Goal: Information Seeking & Learning: Find specific fact

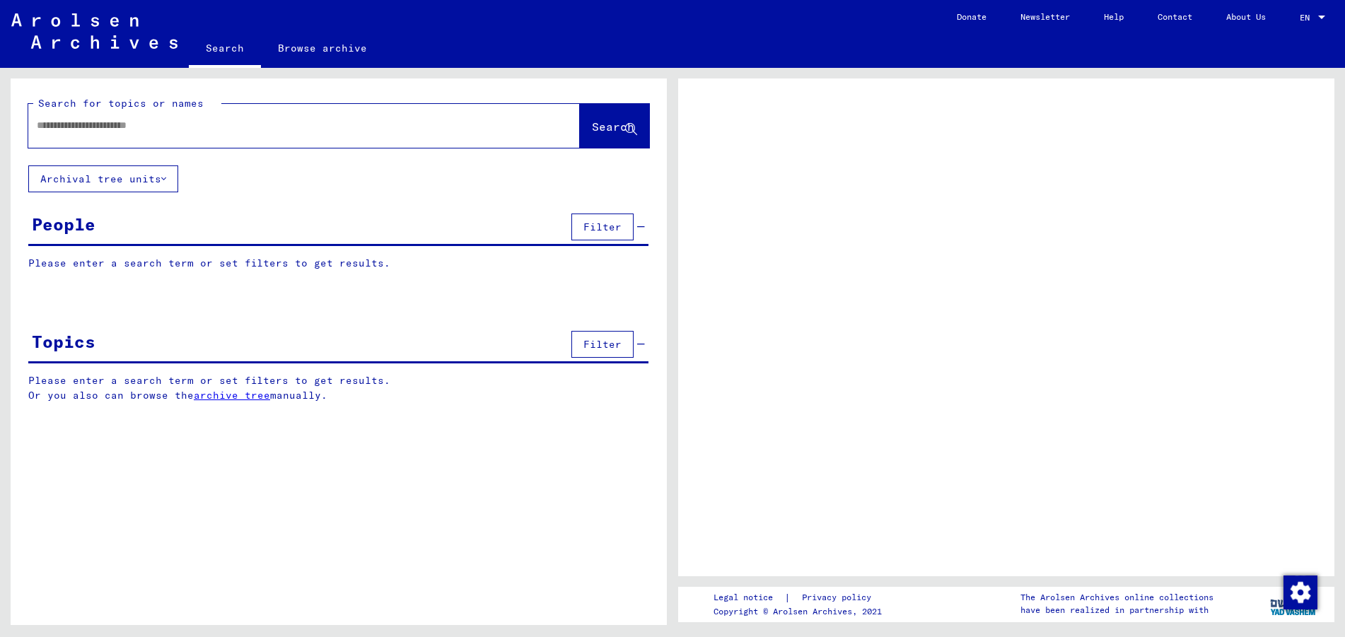
click at [202, 127] on input "text" at bounding box center [291, 125] width 509 height 15
type input "********"
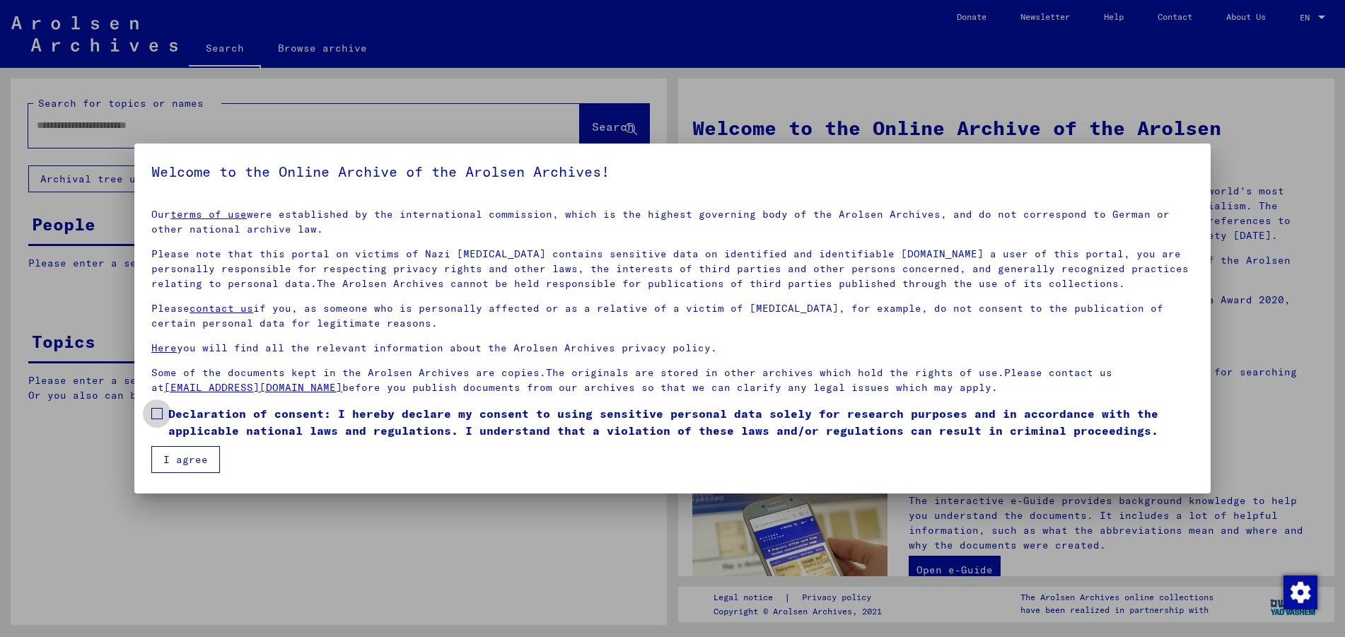
drag, startPoint x: 158, startPoint y: 412, endPoint x: 165, endPoint y: 431, distance: 20.6
click at [158, 413] on span at bounding box center [156, 413] width 11 height 11
click at [179, 465] on button "I agree" at bounding box center [185, 459] width 69 height 27
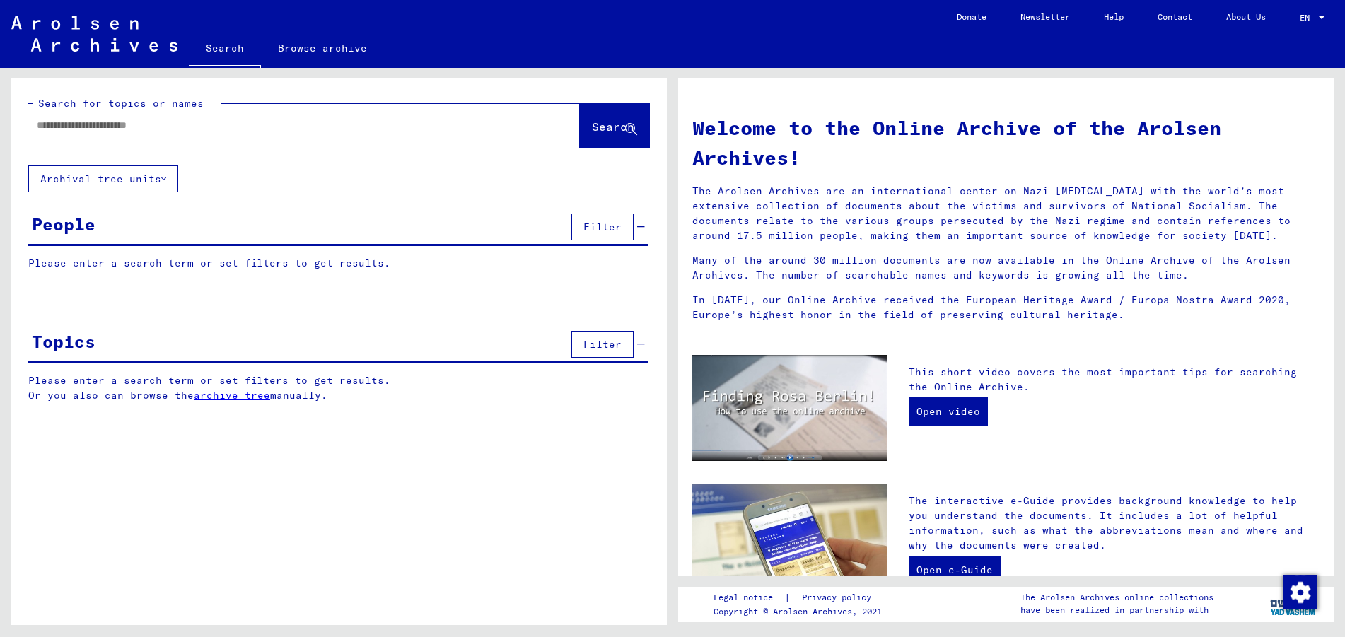
click at [171, 124] on input "text" at bounding box center [287, 125] width 501 height 15
type input "********"
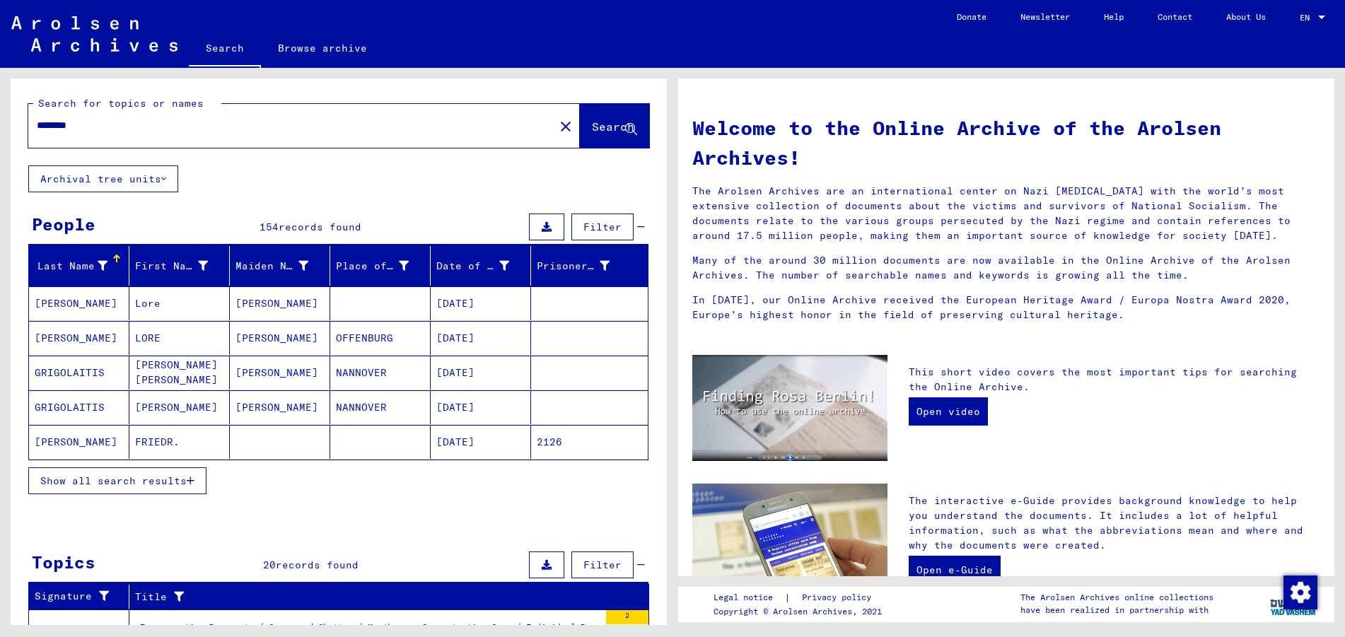
click at [157, 481] on span "Show all search results" at bounding box center [113, 480] width 146 height 13
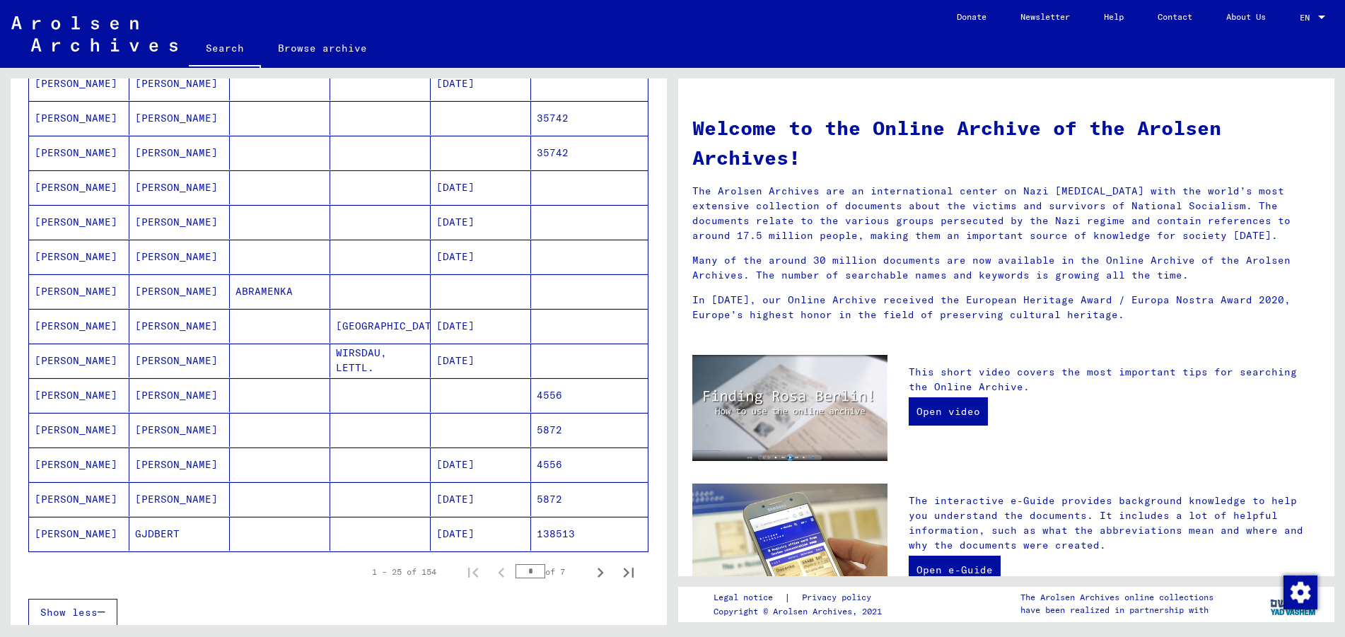
scroll to position [636, 0]
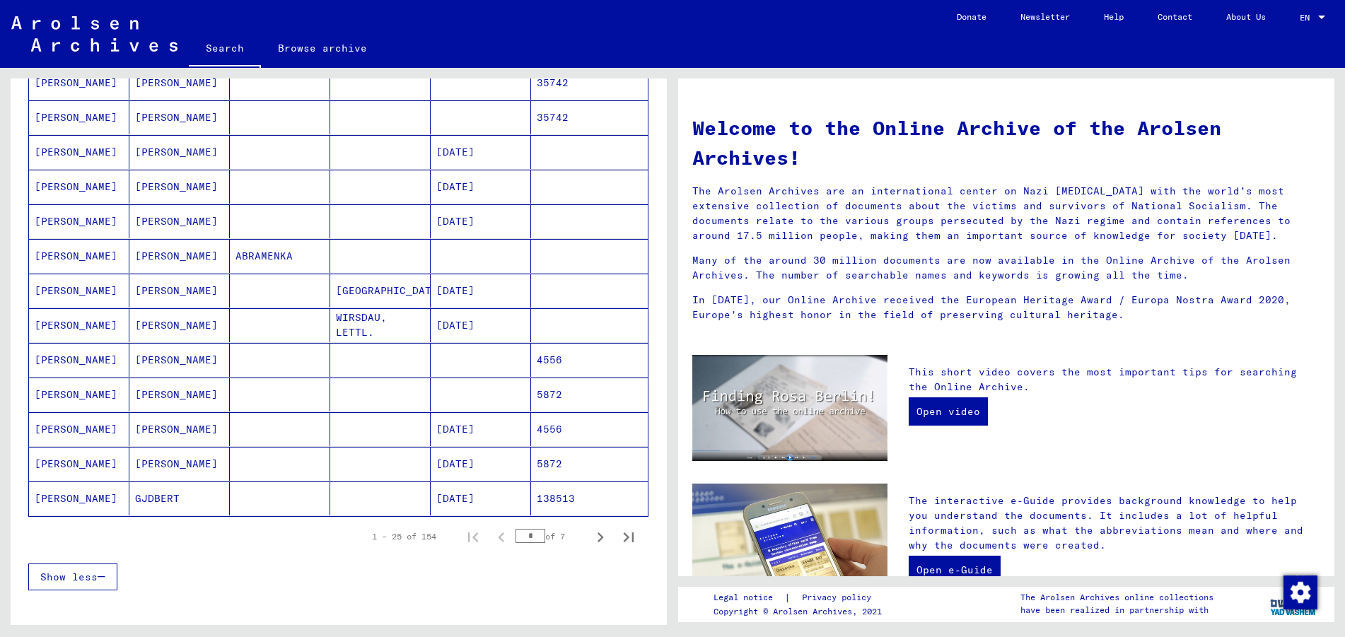
click at [152, 500] on mat-cell "GJDBERT" at bounding box center [179, 499] width 100 height 34
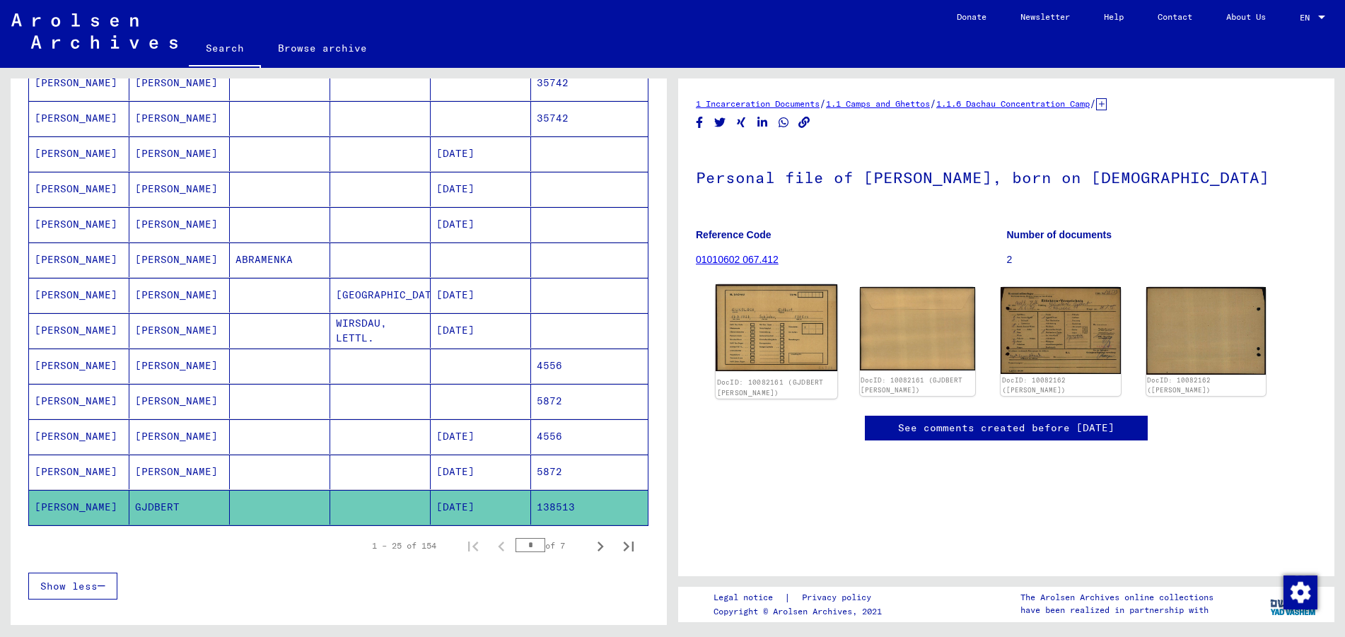
click at [784, 319] on img at bounding box center [777, 327] width 122 height 86
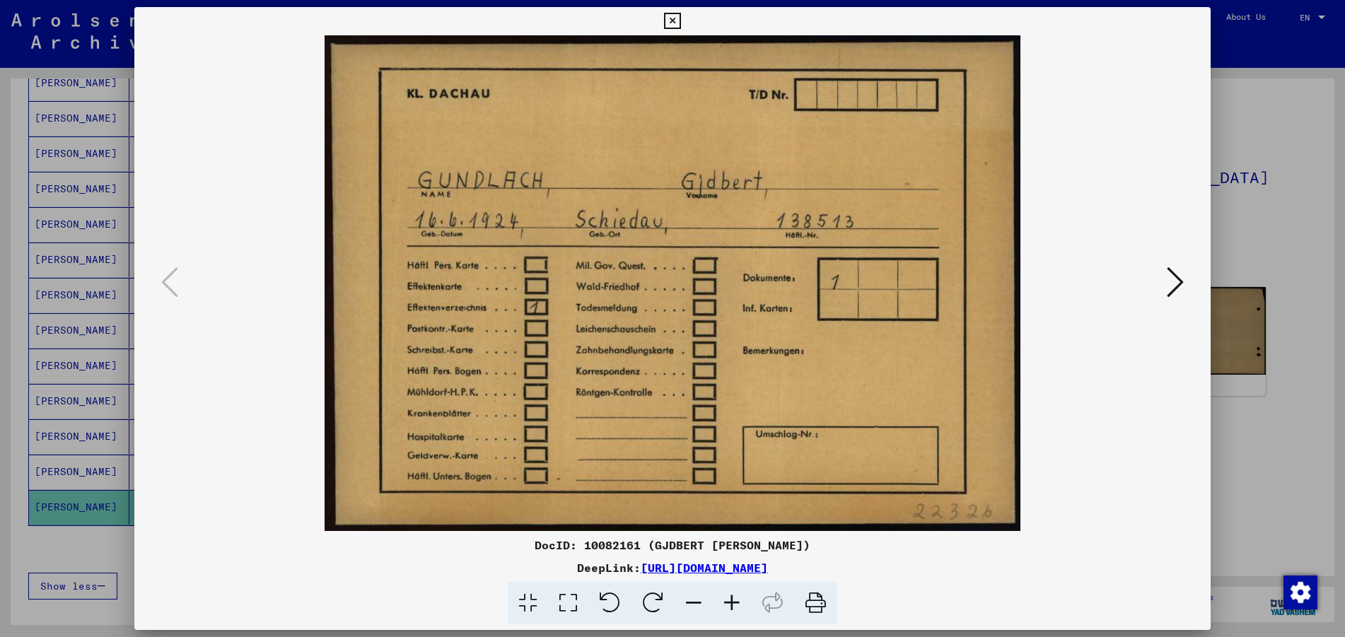
click at [1177, 279] on icon at bounding box center [1175, 282] width 17 height 34
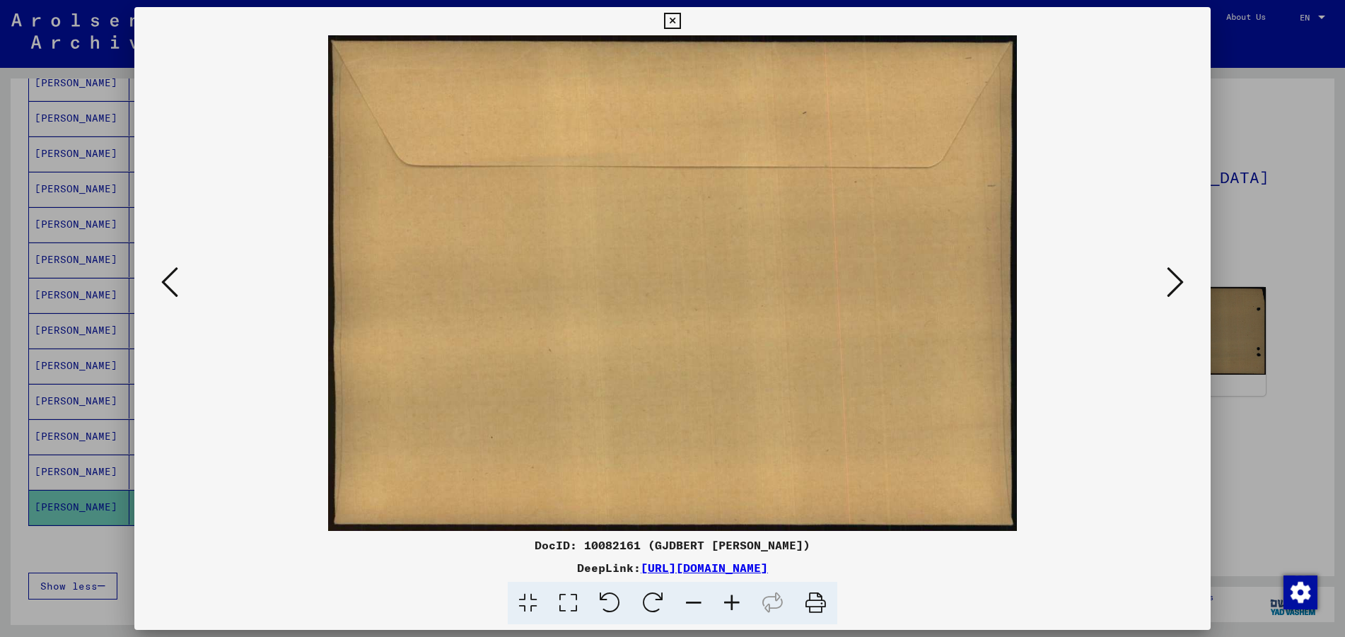
click at [1177, 279] on icon at bounding box center [1175, 282] width 17 height 34
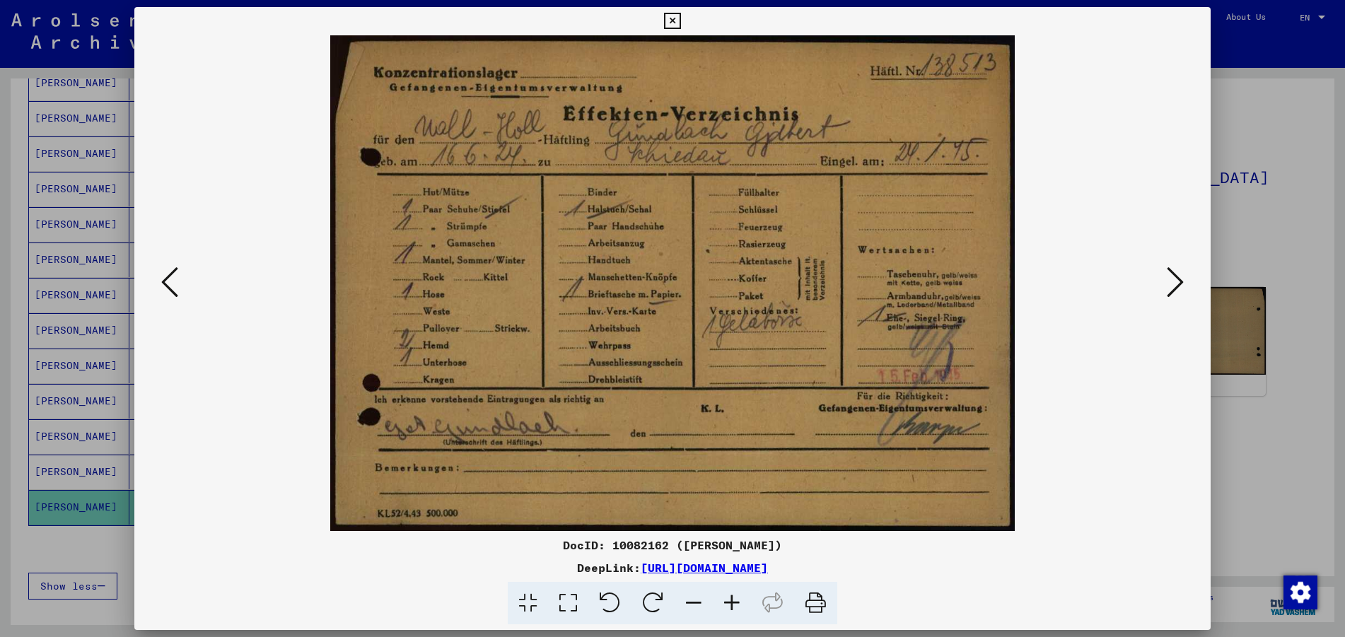
click at [1170, 283] on icon at bounding box center [1175, 282] width 17 height 34
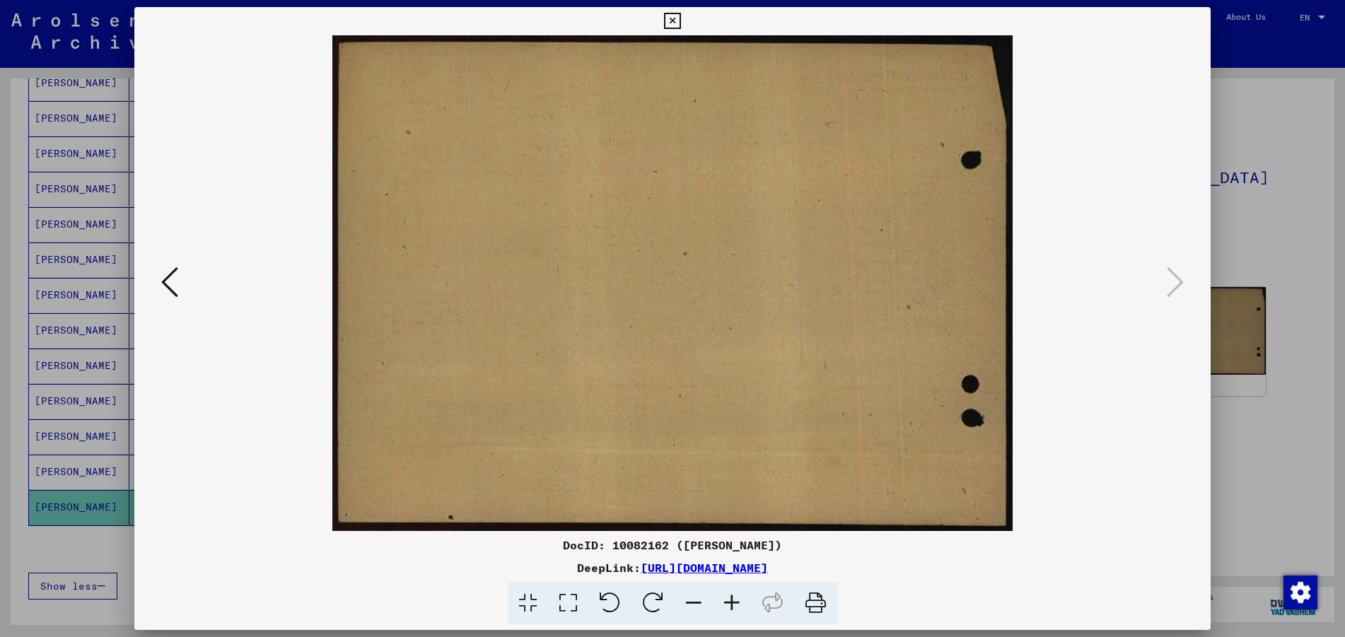
click at [1267, 260] on div at bounding box center [672, 318] width 1345 height 637
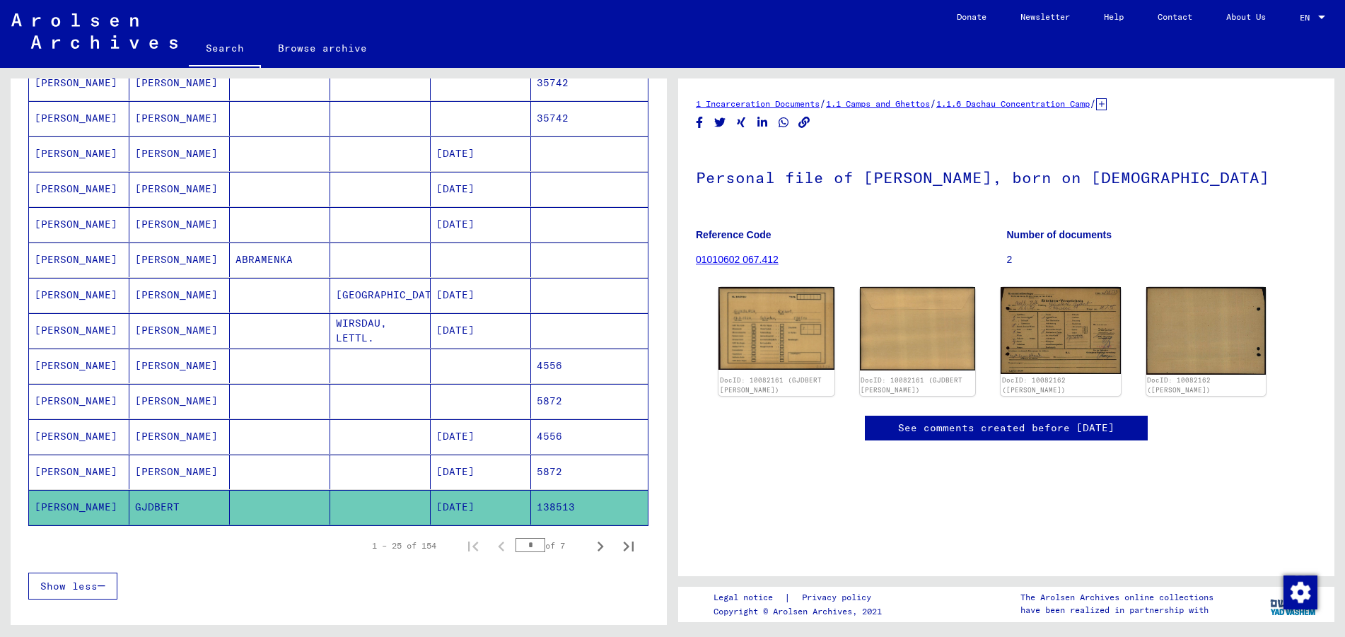
click at [755, 260] on link "01010602 067.412" at bounding box center [737, 259] width 83 height 11
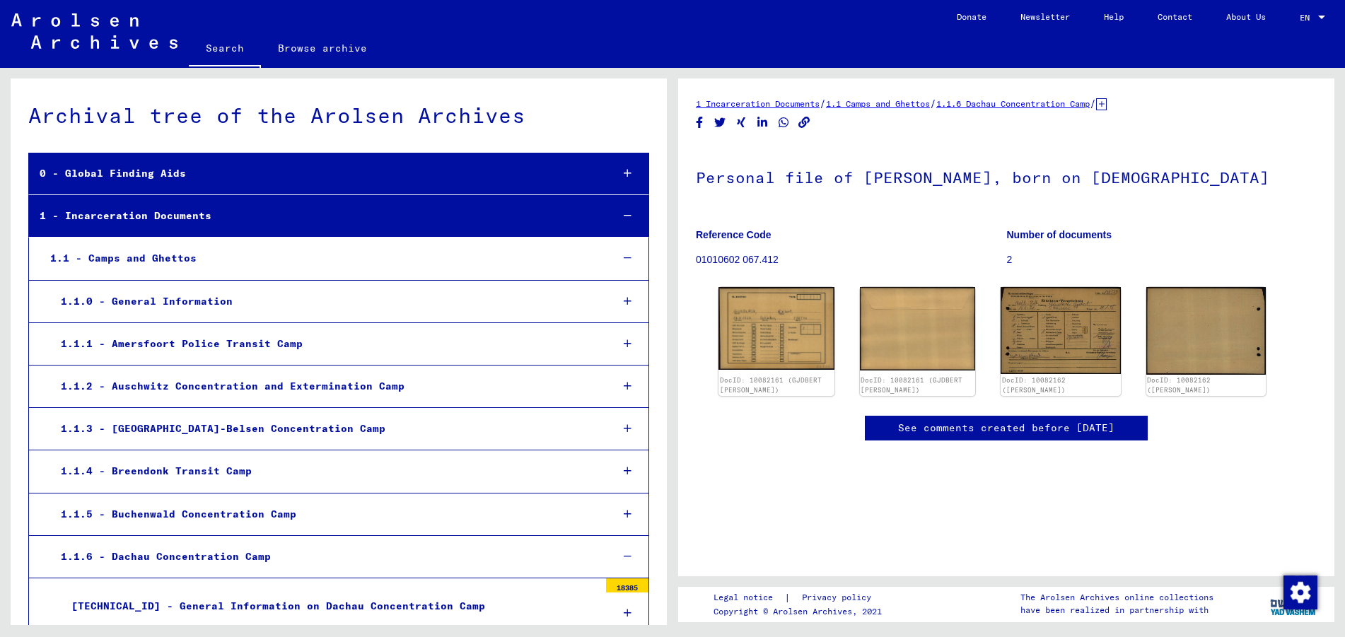
scroll to position [32237, 0]
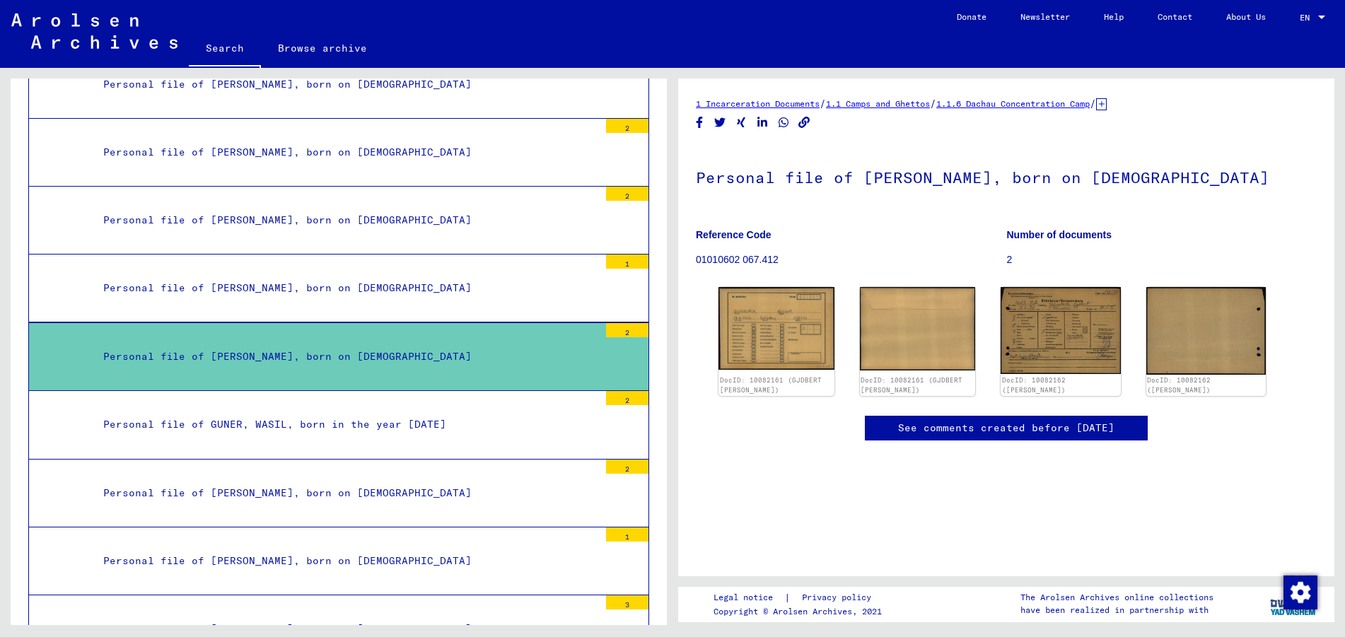
click at [284, 352] on div "Personal file of [PERSON_NAME], born on [DEMOGRAPHIC_DATA]" at bounding box center [346, 357] width 506 height 28
click at [612, 331] on div "2" at bounding box center [627, 330] width 42 height 14
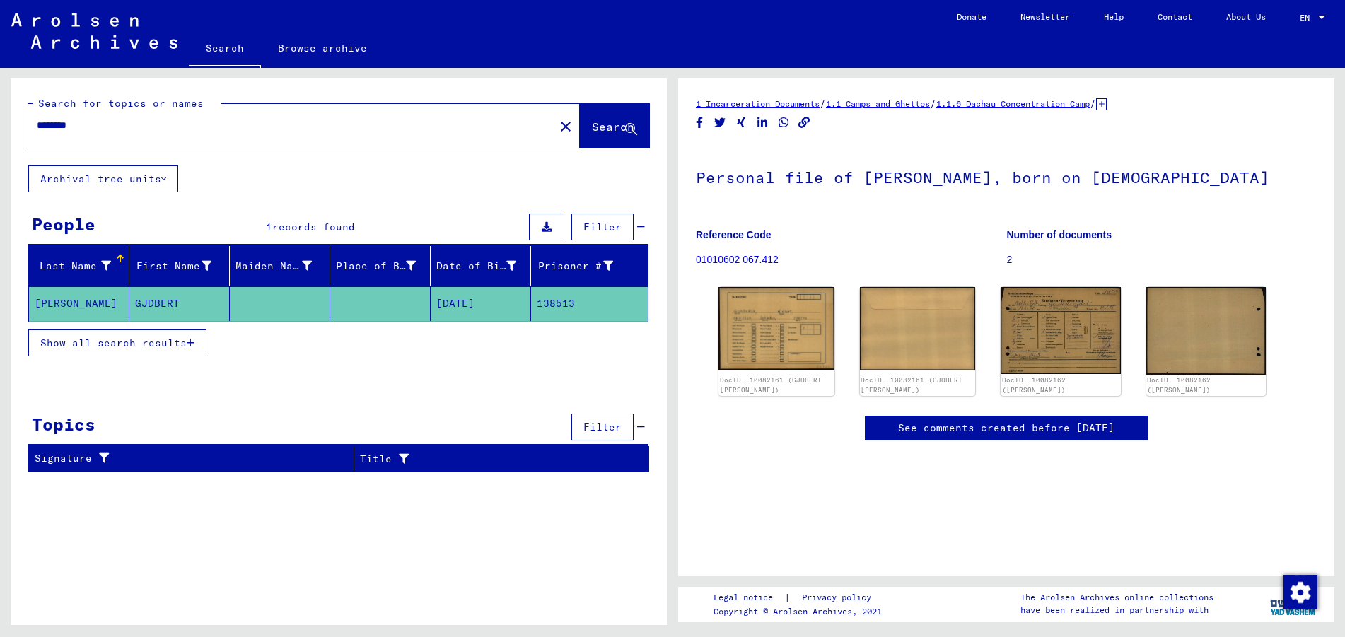
click at [175, 345] on span "Show all search results" at bounding box center [113, 343] width 146 height 13
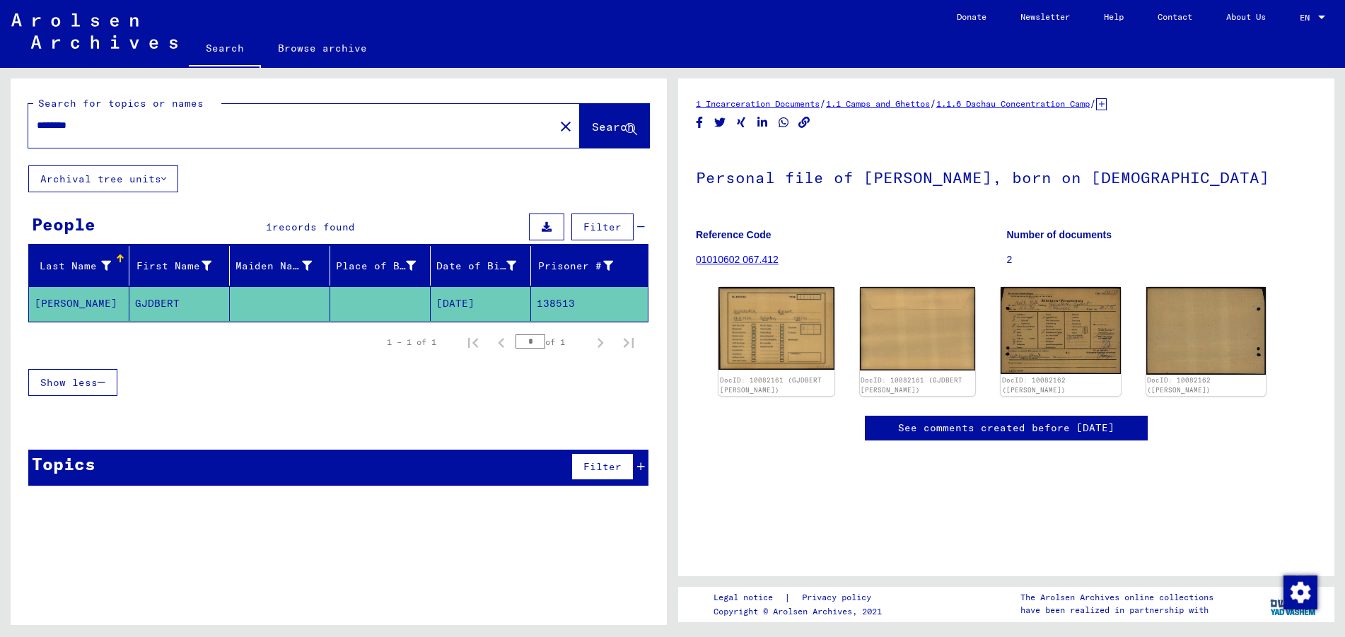
click at [346, 381] on div "Show less" at bounding box center [338, 382] width 620 height 41
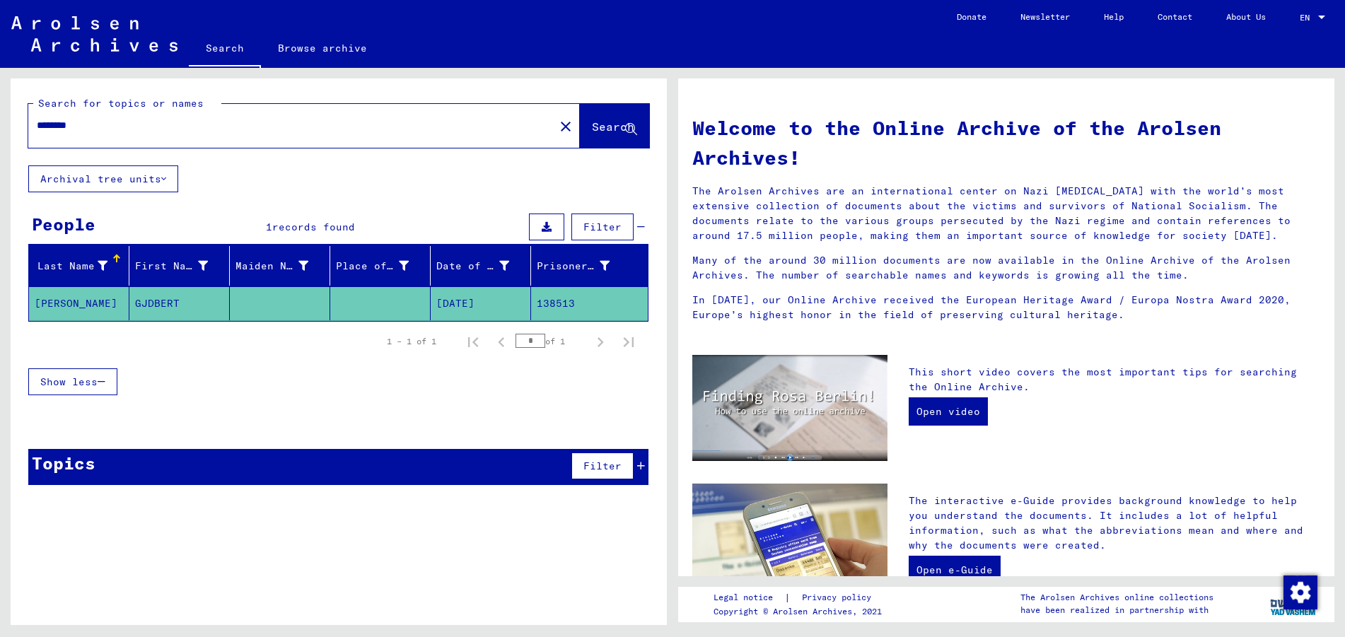
type input "********"
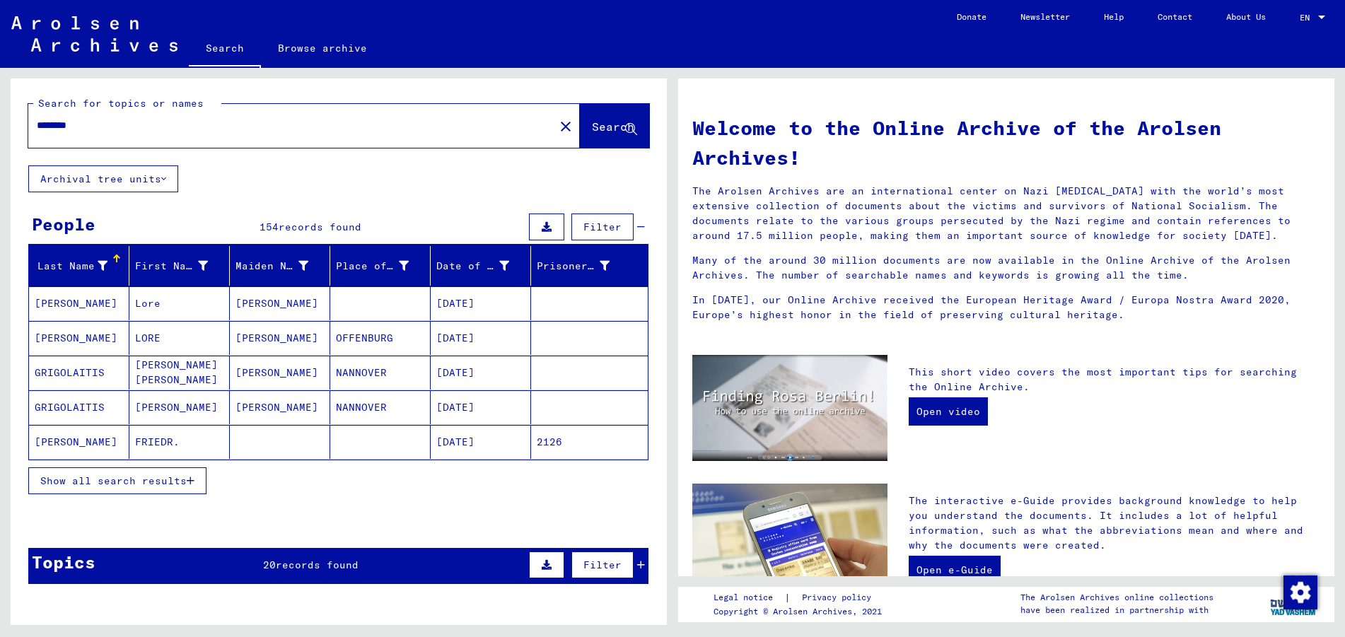
click at [164, 484] on span "Show all search results" at bounding box center [113, 480] width 146 height 13
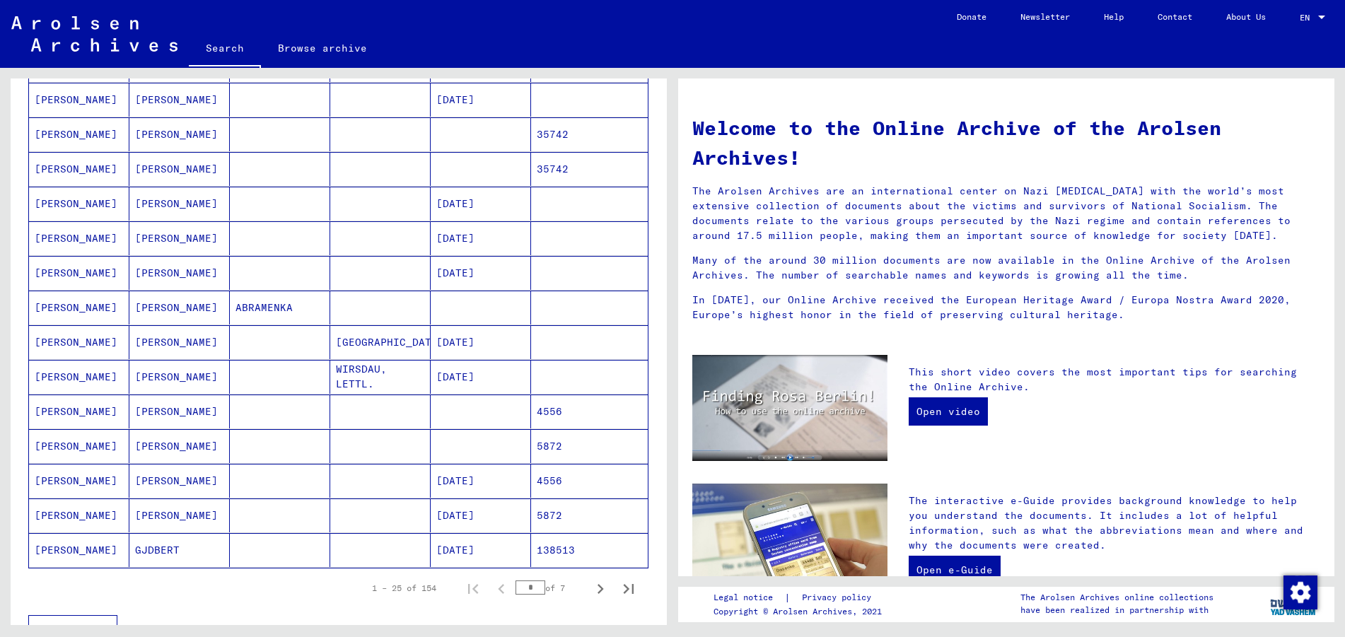
scroll to position [707, 0]
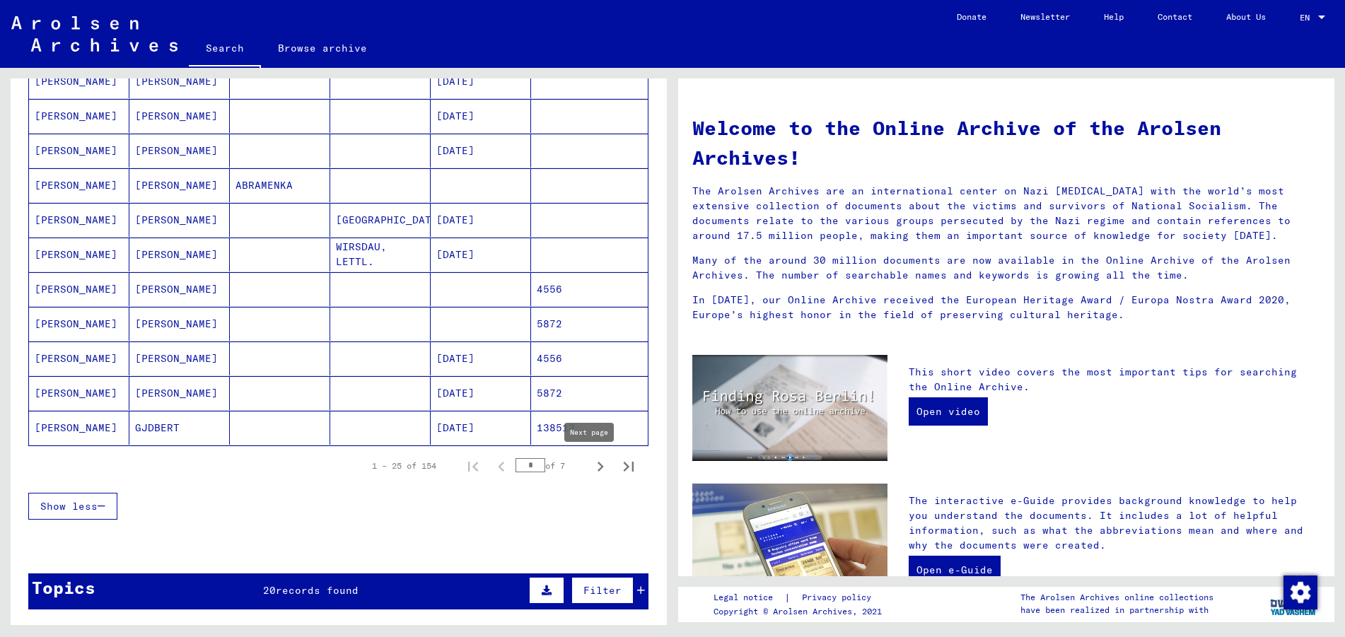
click at [590, 464] on icon "Next page" at bounding box center [600, 467] width 20 height 20
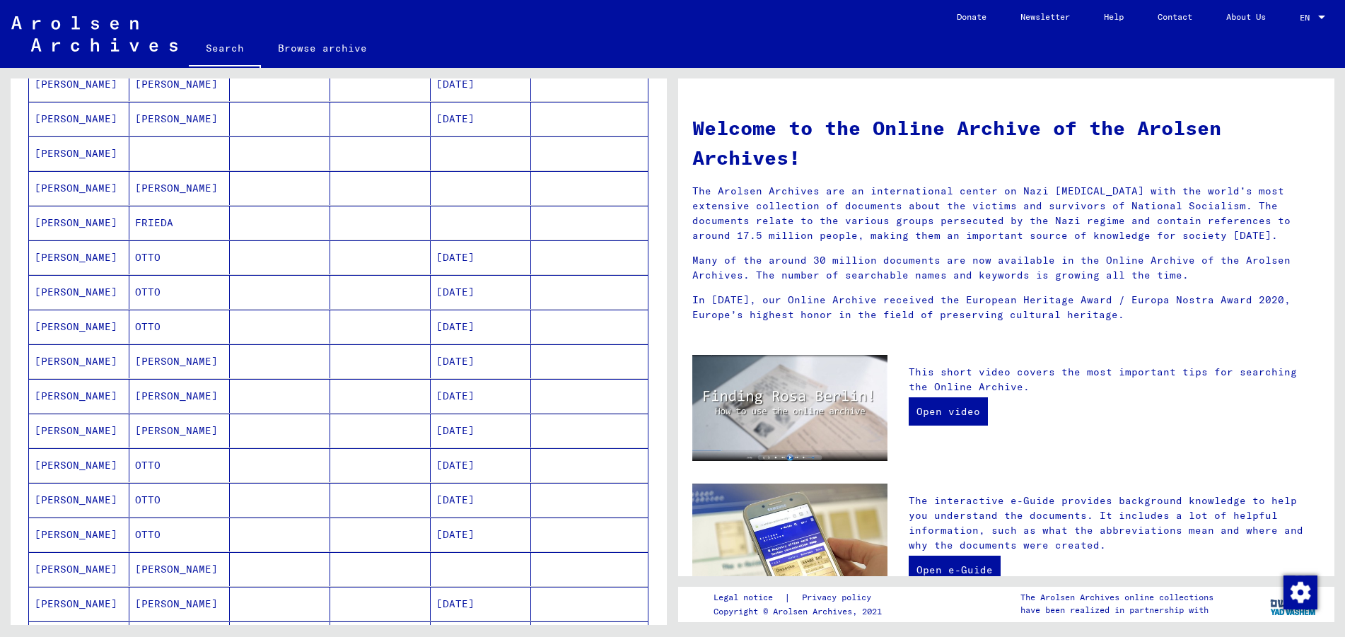
scroll to position [71, 0]
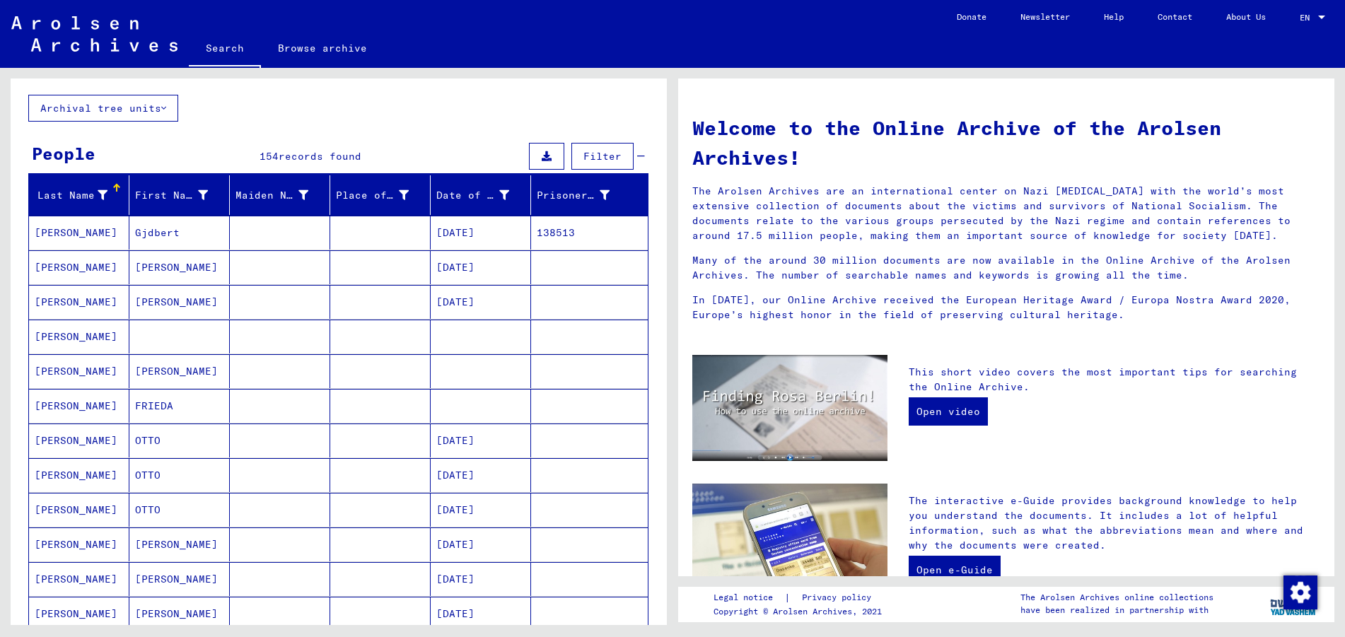
click at [173, 238] on mat-cell "Gjdbert" at bounding box center [179, 233] width 100 height 34
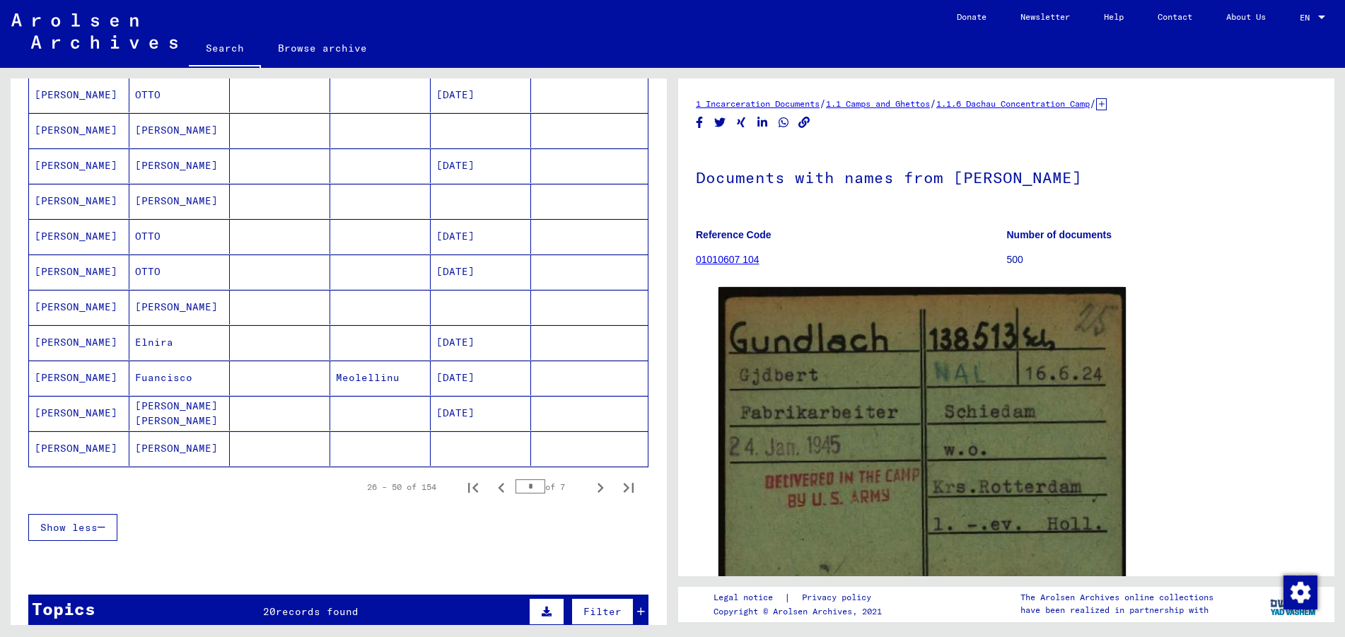
scroll to position [707, 0]
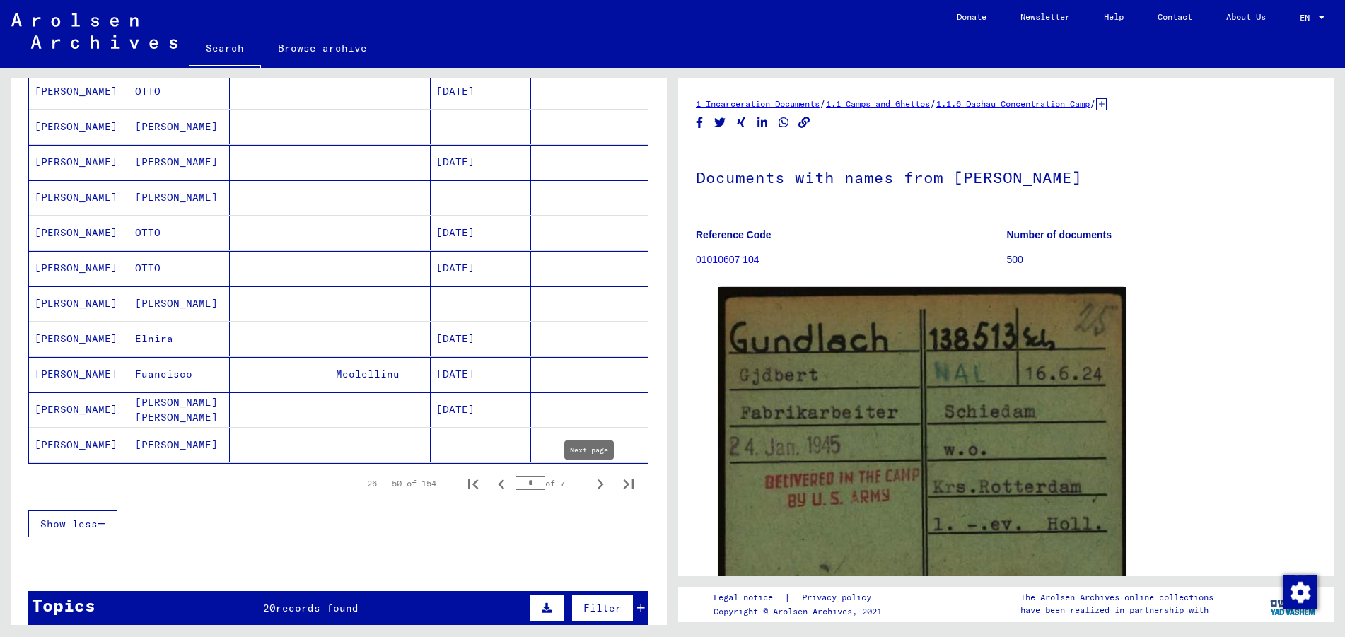
click at [594, 483] on icon "Next page" at bounding box center [600, 484] width 20 height 20
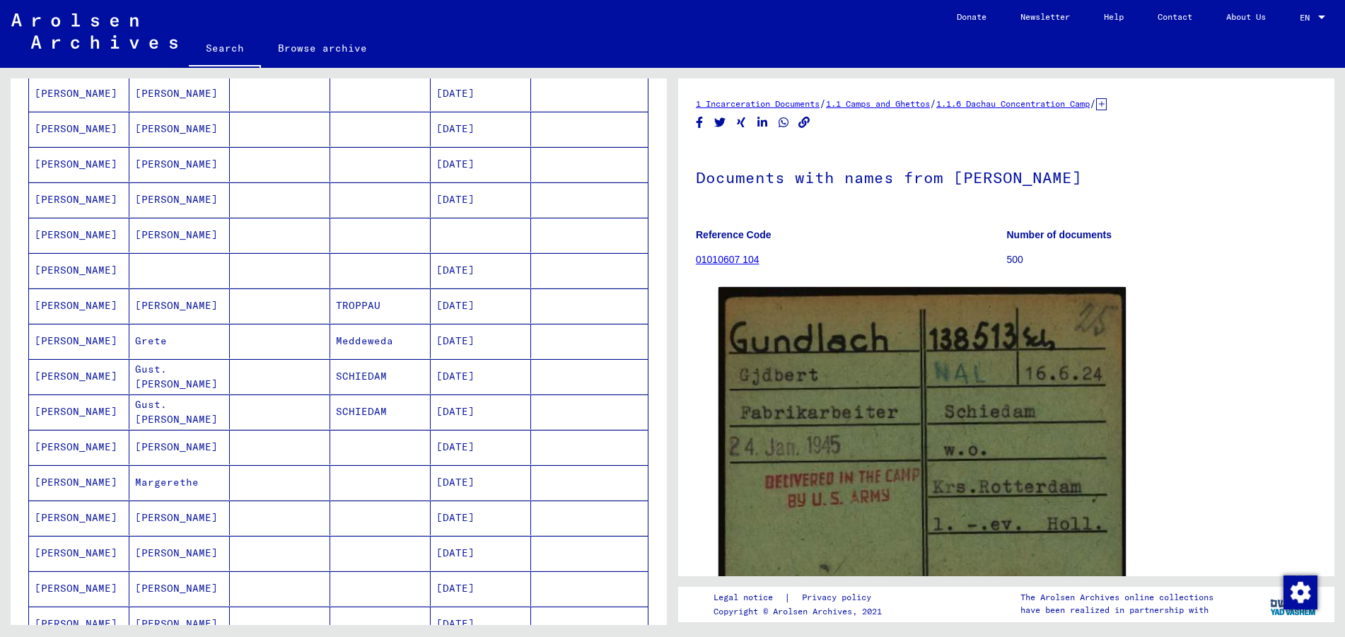
scroll to position [424, 0]
click at [363, 373] on mat-cell "SCHIEDAM" at bounding box center [380, 374] width 100 height 35
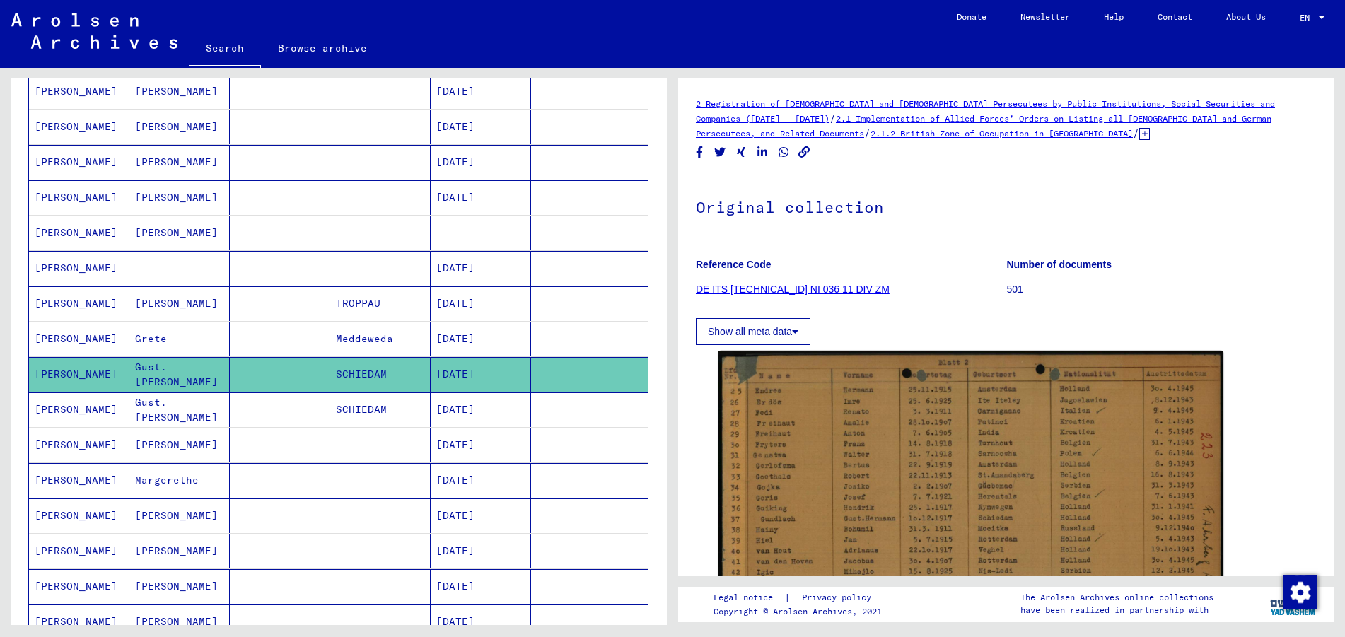
click at [364, 403] on mat-cell "SCHIEDAM" at bounding box center [380, 409] width 100 height 35
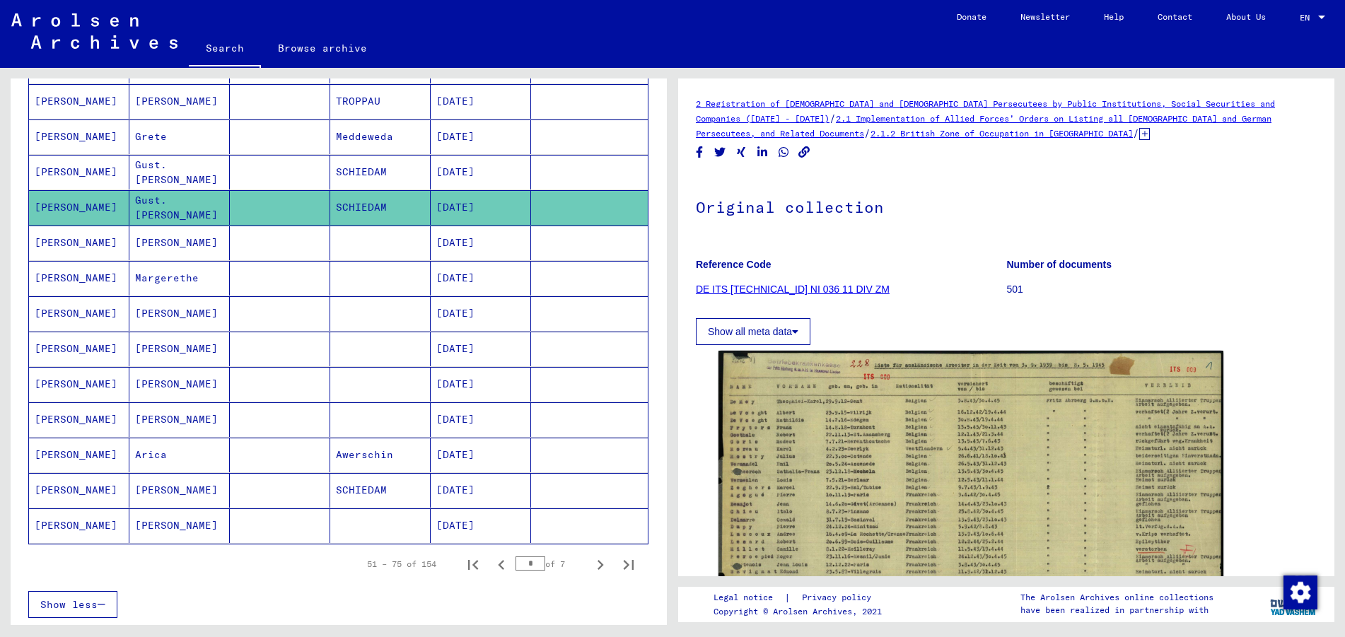
scroll to position [636, 0]
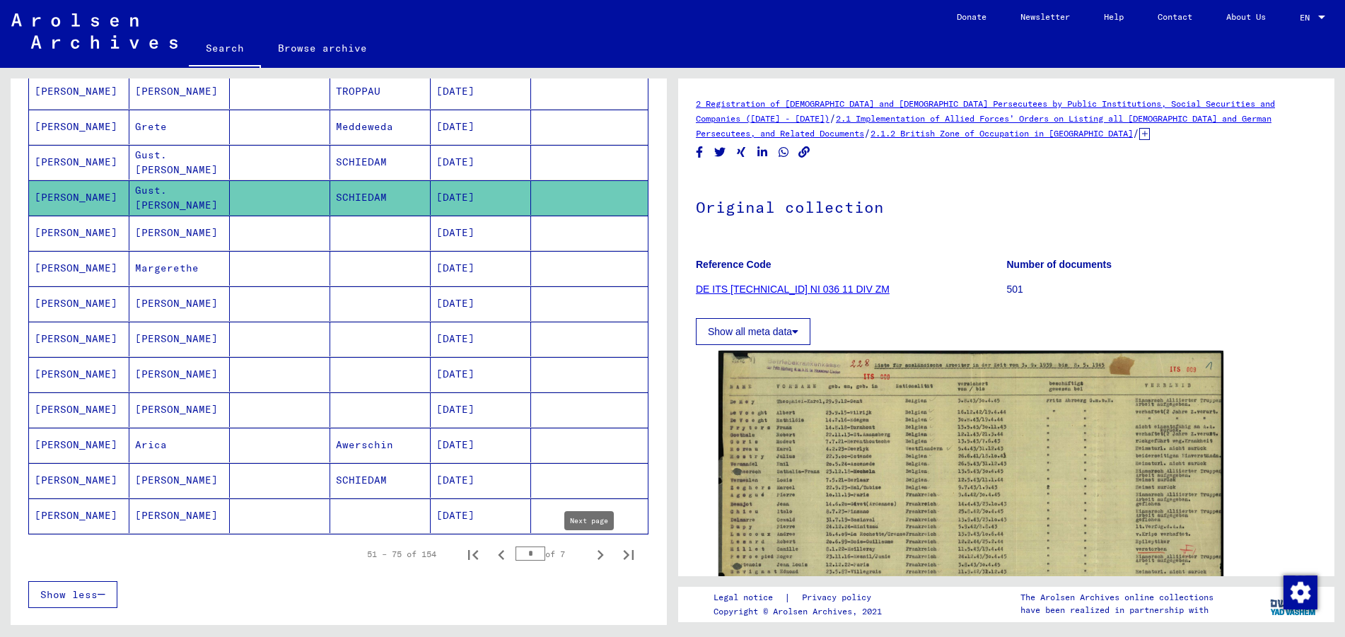
click at [590, 547] on icon "Next page" at bounding box center [600, 555] width 20 height 20
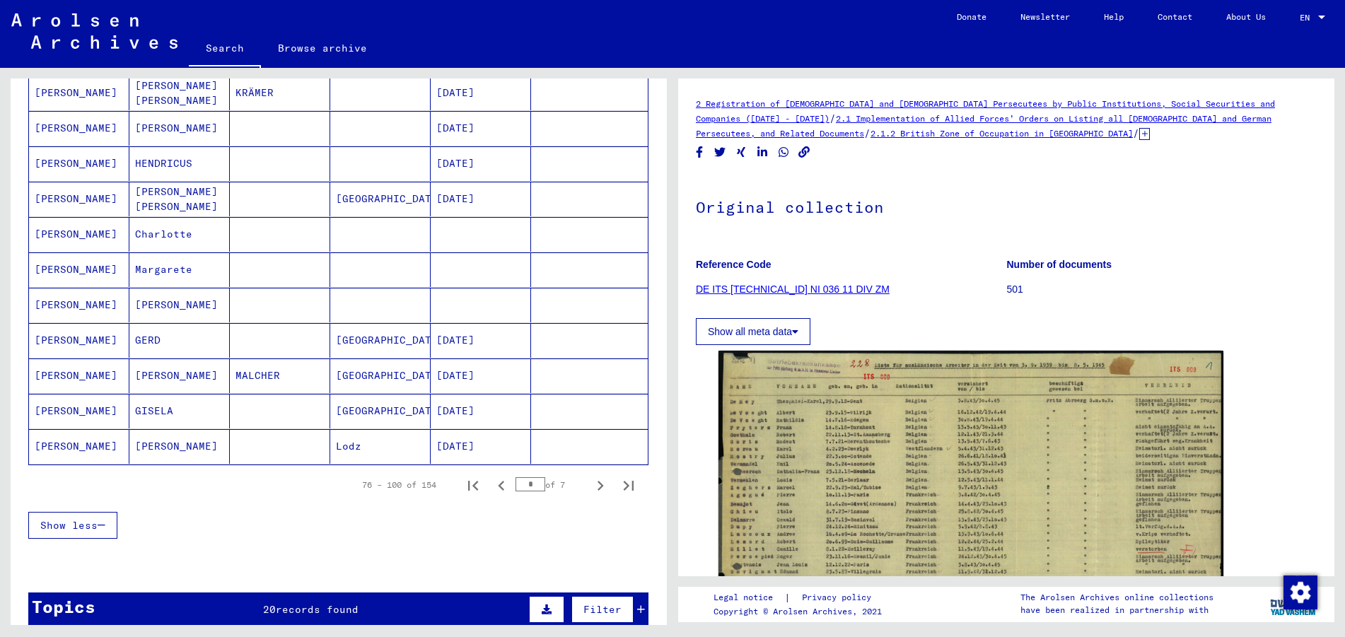
scroll to position [707, 0]
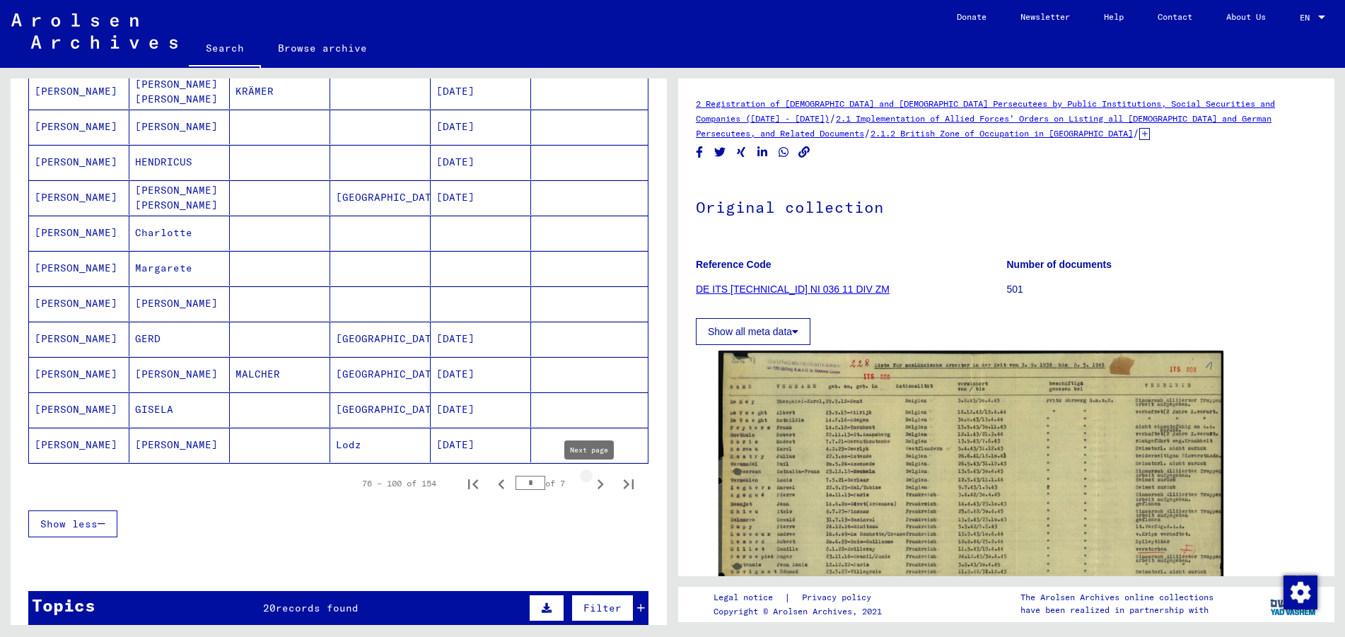
click at [593, 482] on icon "Next page" at bounding box center [600, 484] width 20 height 20
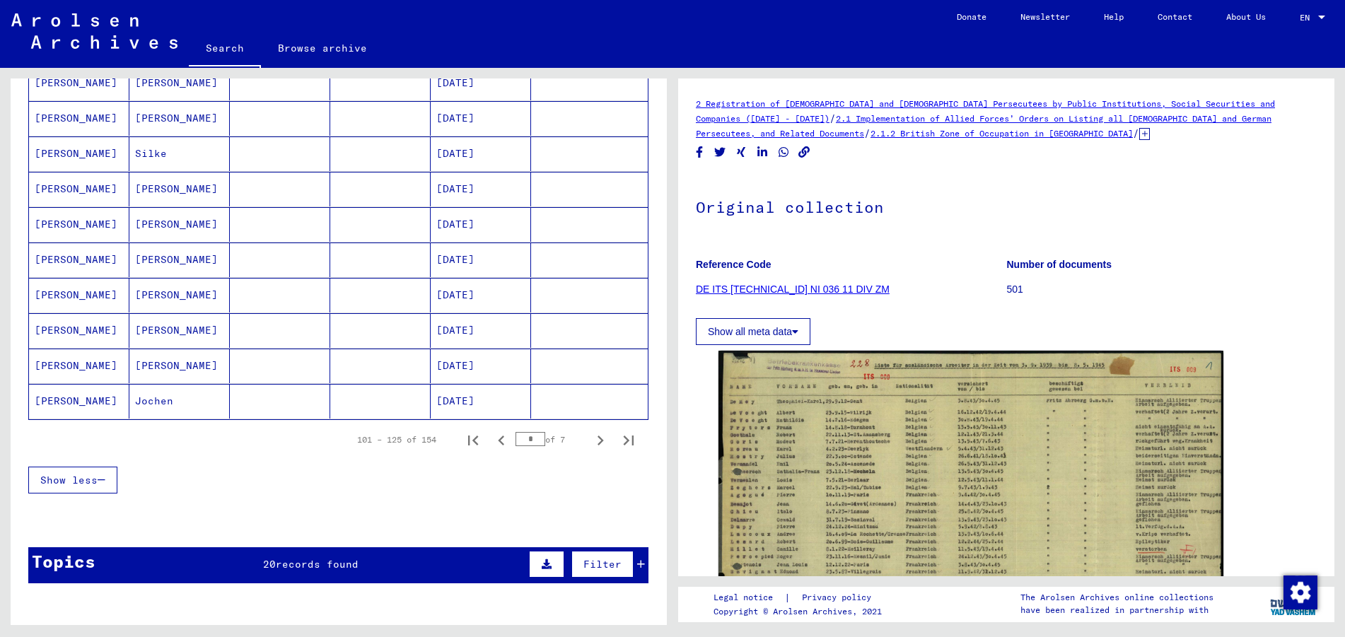
scroll to position [990, 0]
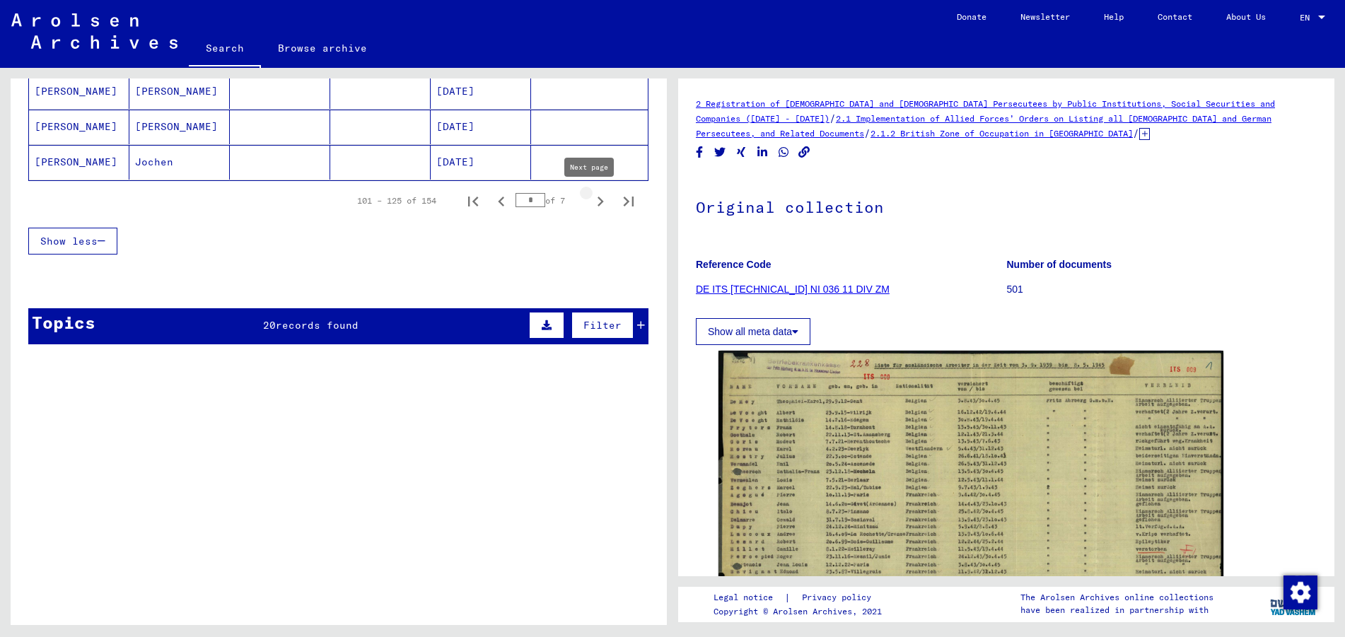
click at [590, 204] on icon "Next page" at bounding box center [600, 202] width 20 height 20
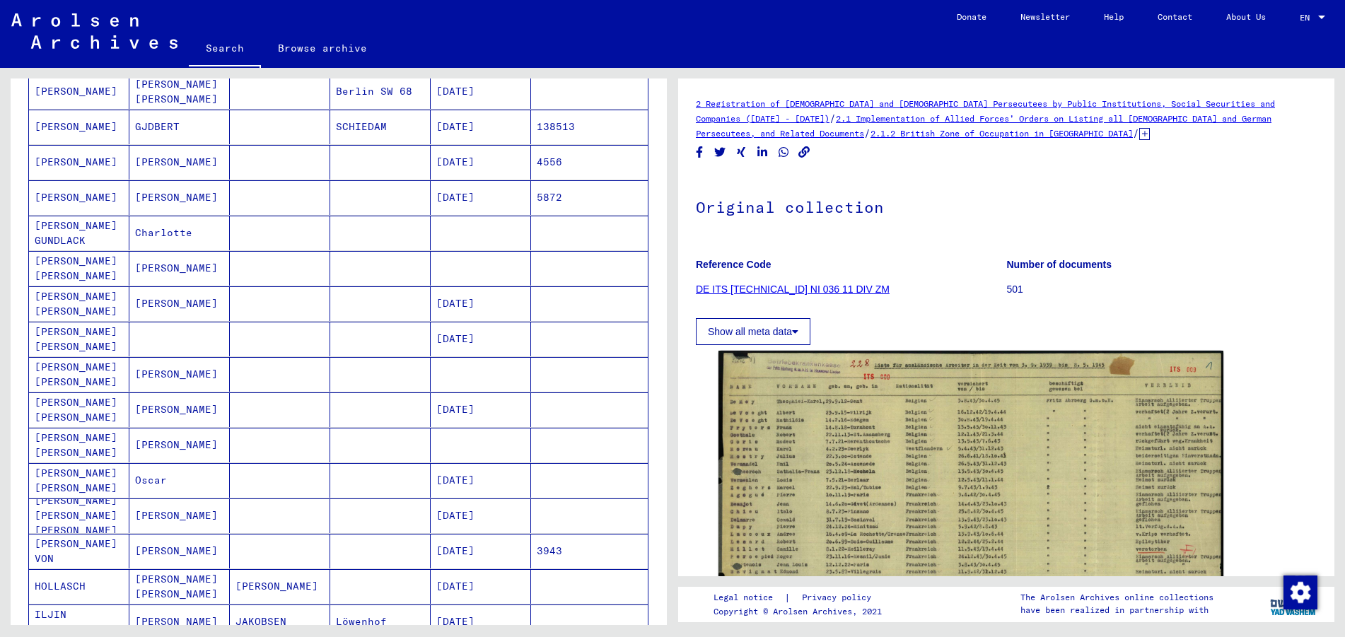
scroll to position [354, 0]
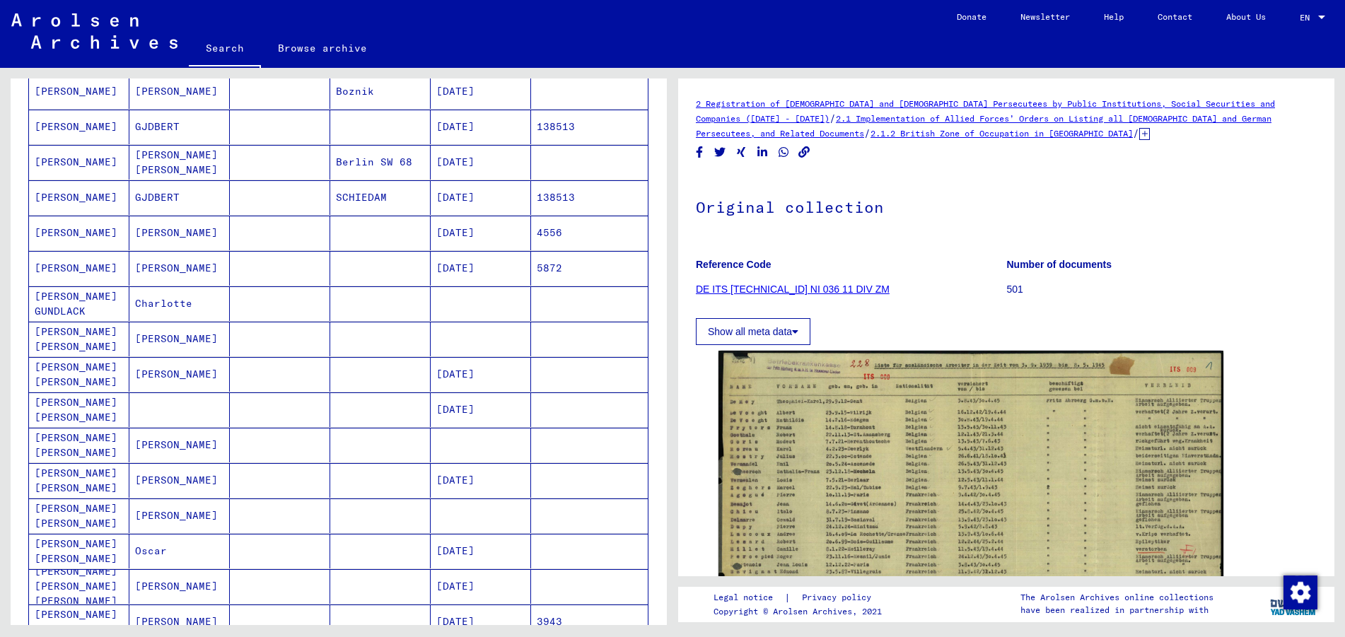
click at [357, 199] on mat-cell "SCHIEDAM" at bounding box center [380, 197] width 100 height 35
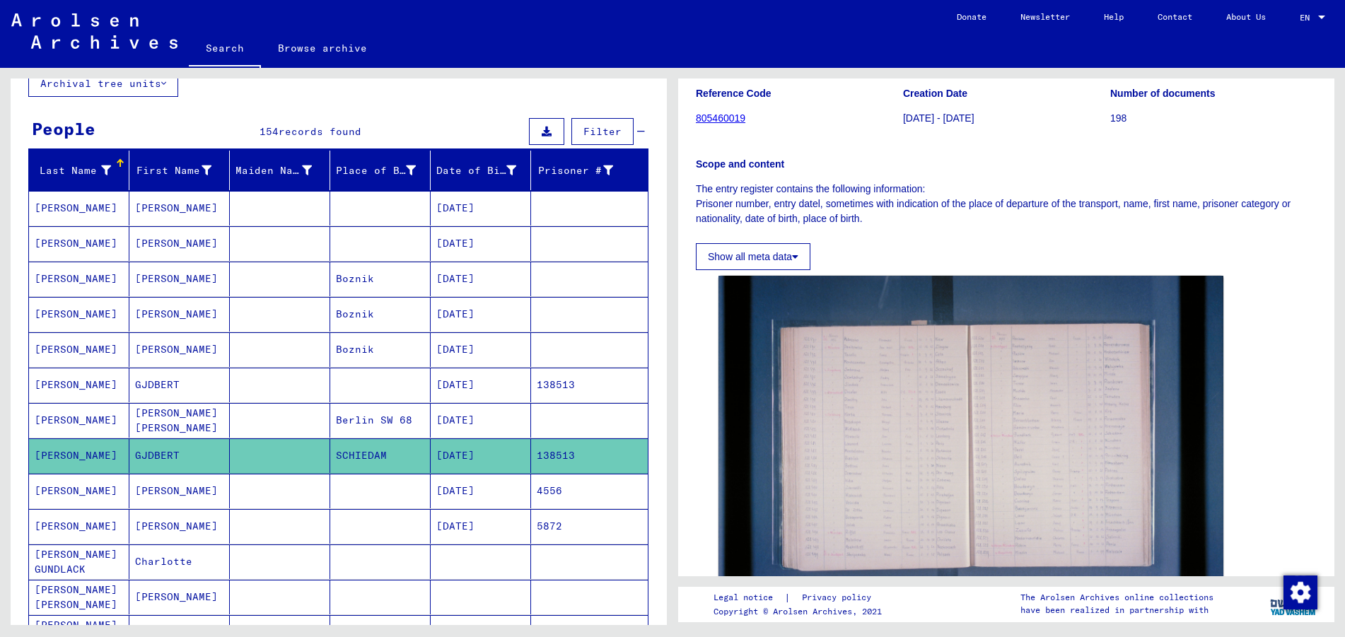
scroll to position [71, 0]
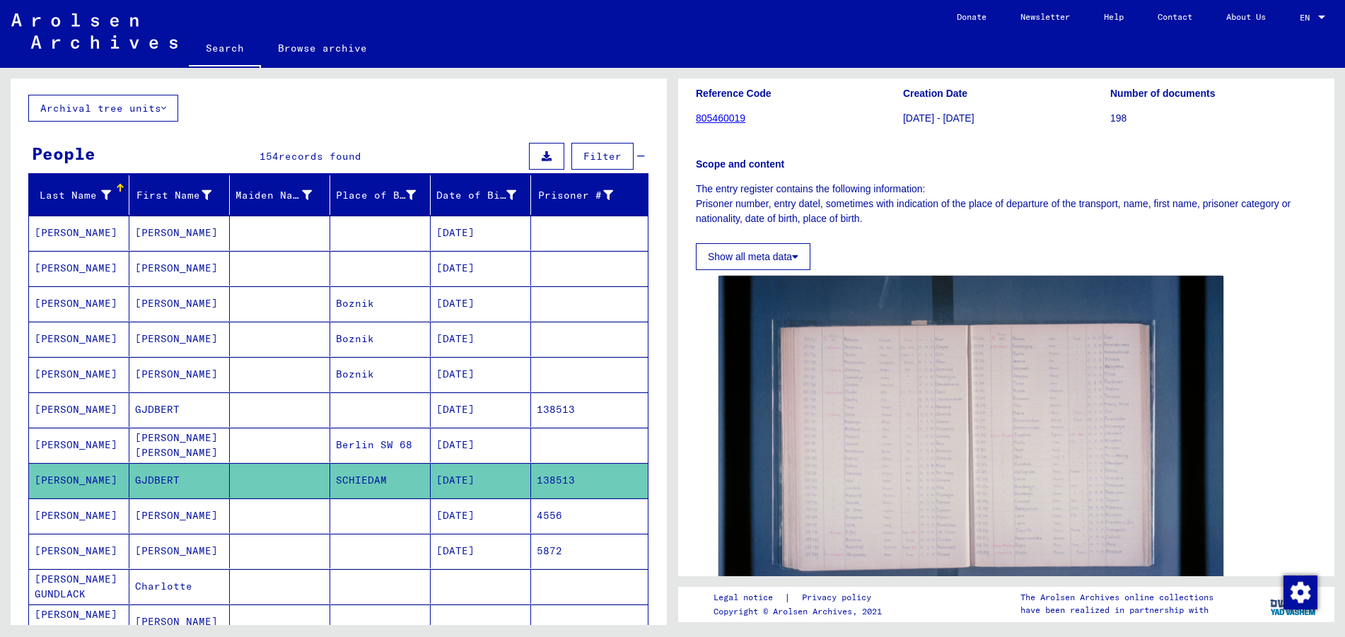
click at [206, 414] on mat-cell "GJDBERT" at bounding box center [179, 409] width 100 height 35
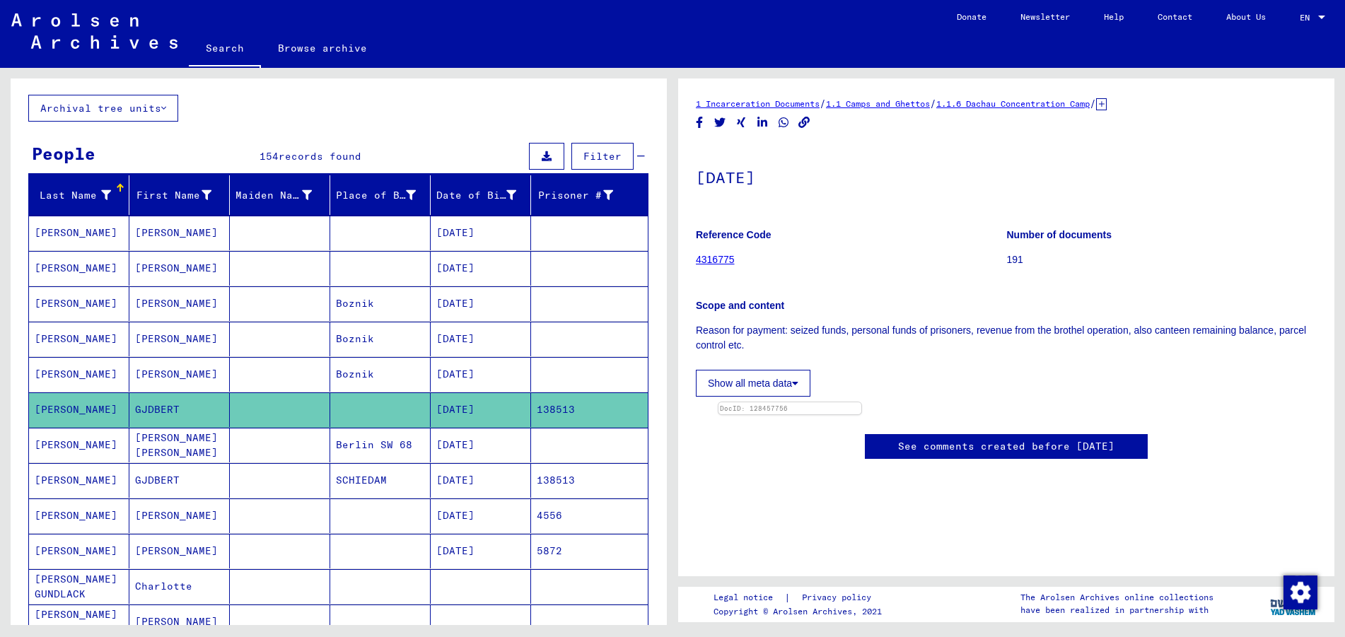
scroll to position [424, 0]
click at [197, 485] on mat-cell "GJDBERT" at bounding box center [179, 480] width 100 height 35
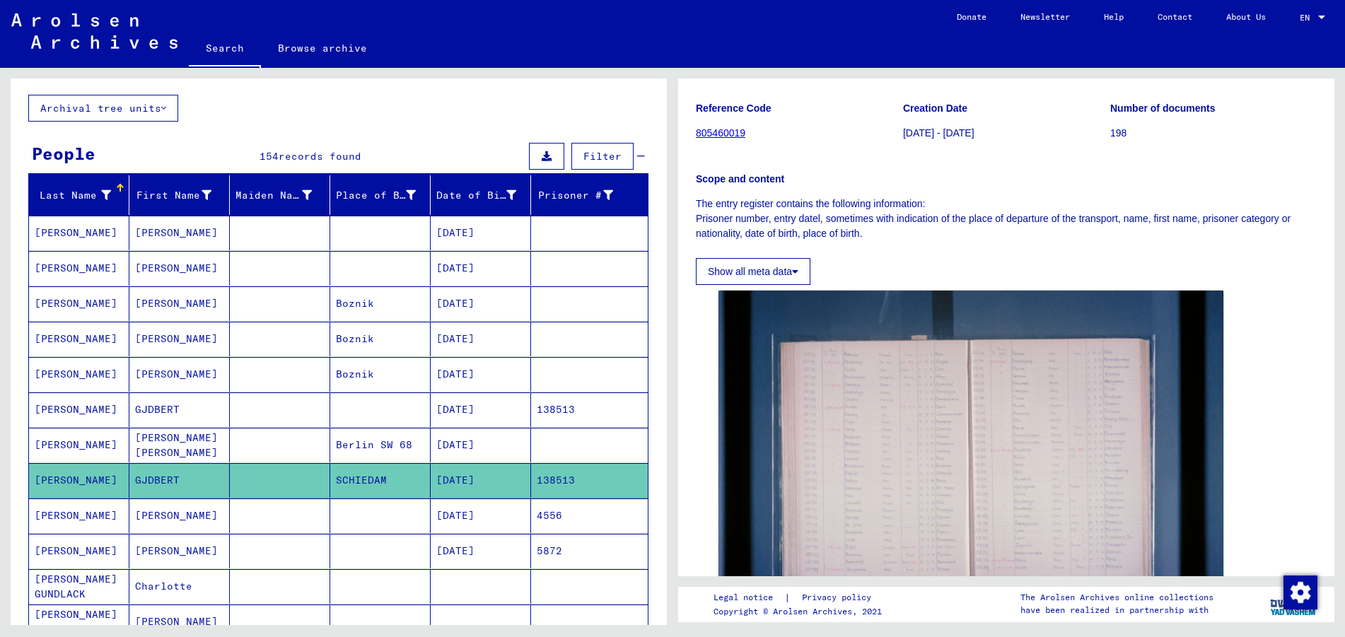
scroll to position [354, 0]
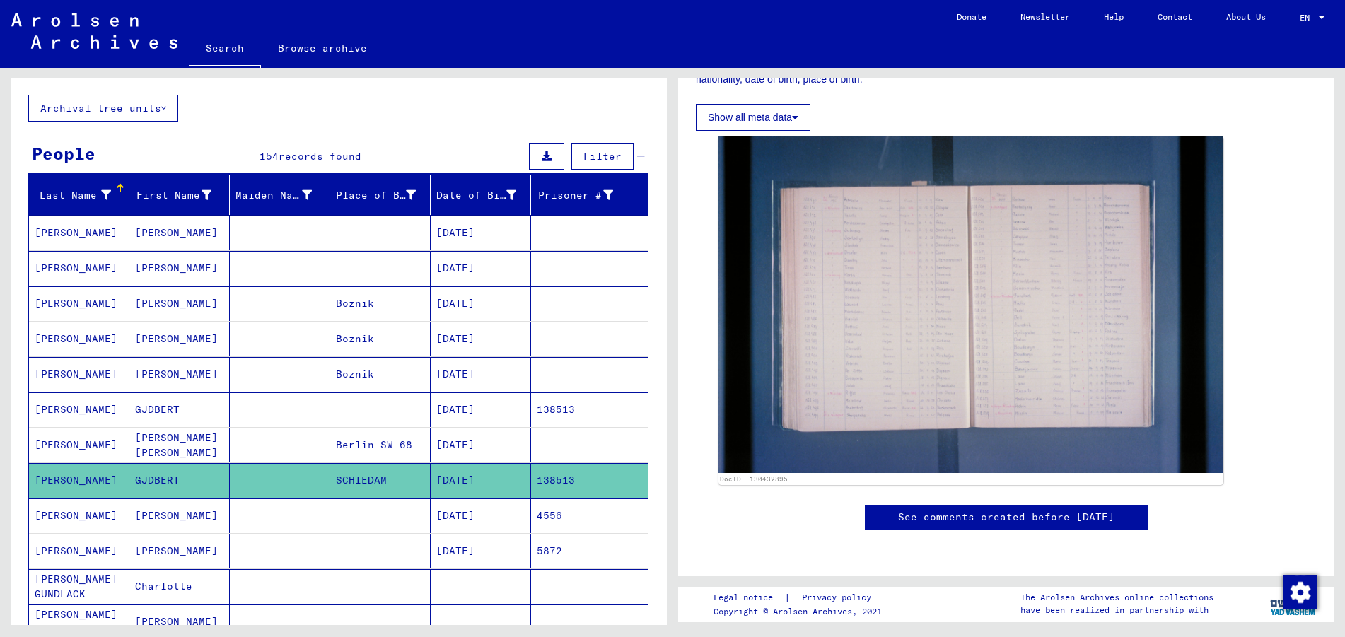
click at [173, 409] on mat-cell "GJDBERT" at bounding box center [179, 409] width 100 height 35
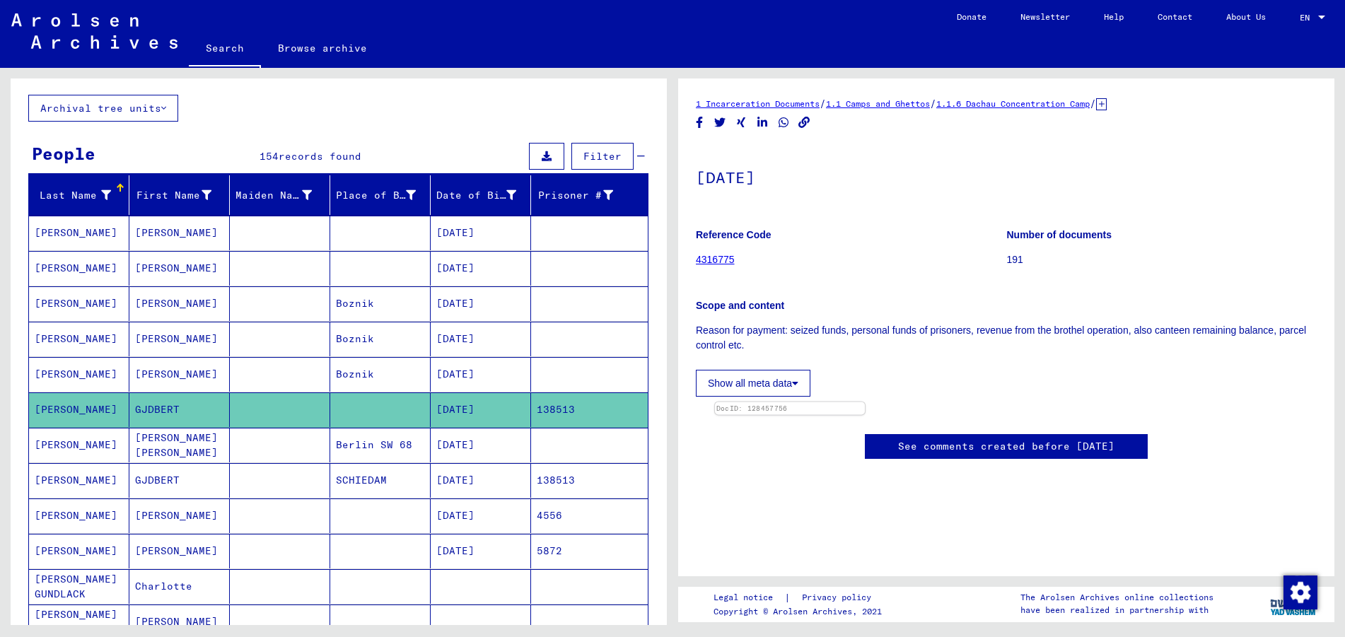
scroll to position [424, 0]
click at [284, 488] on mat-cell at bounding box center [280, 480] width 100 height 35
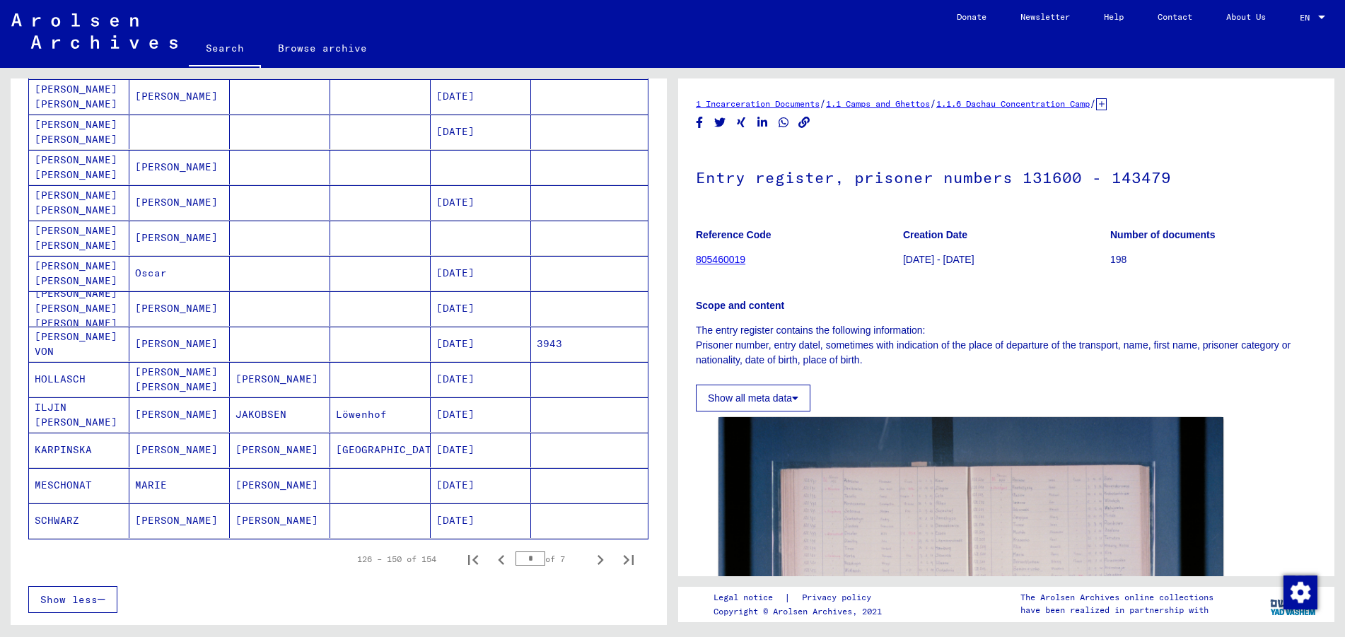
scroll to position [636, 0]
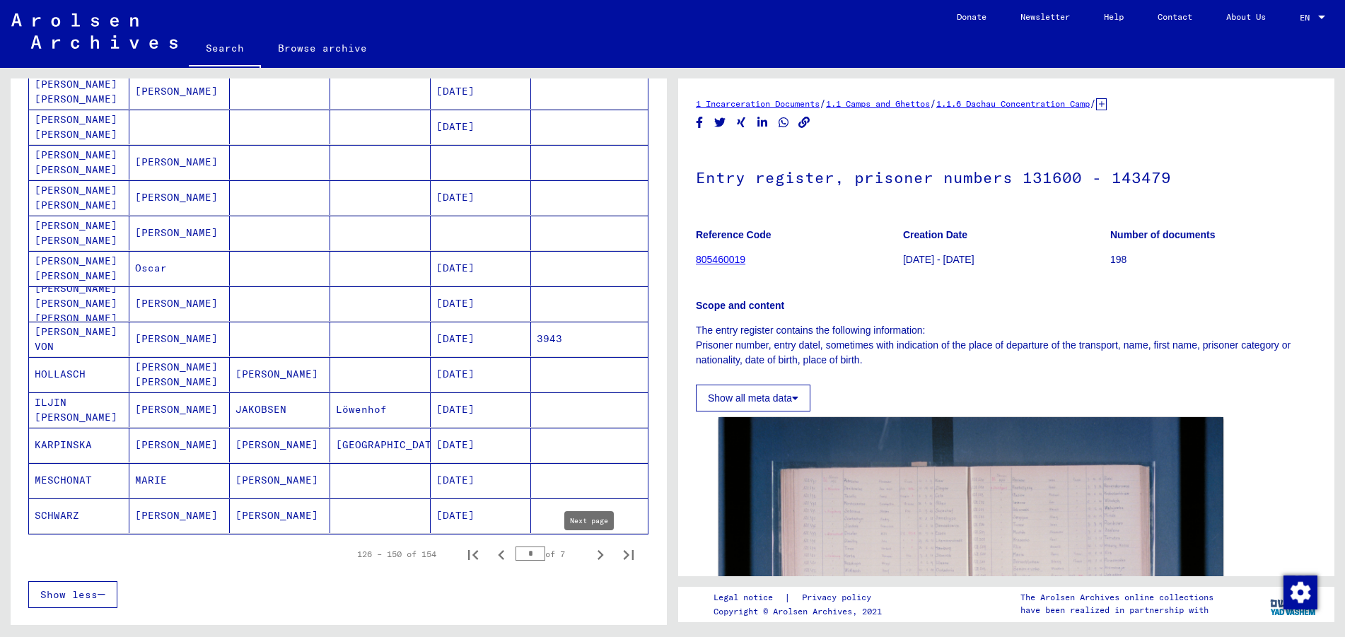
click at [598, 554] on icon "Next page" at bounding box center [601, 555] width 6 height 10
type input "*"
